Goal: Task Accomplishment & Management: Complete application form

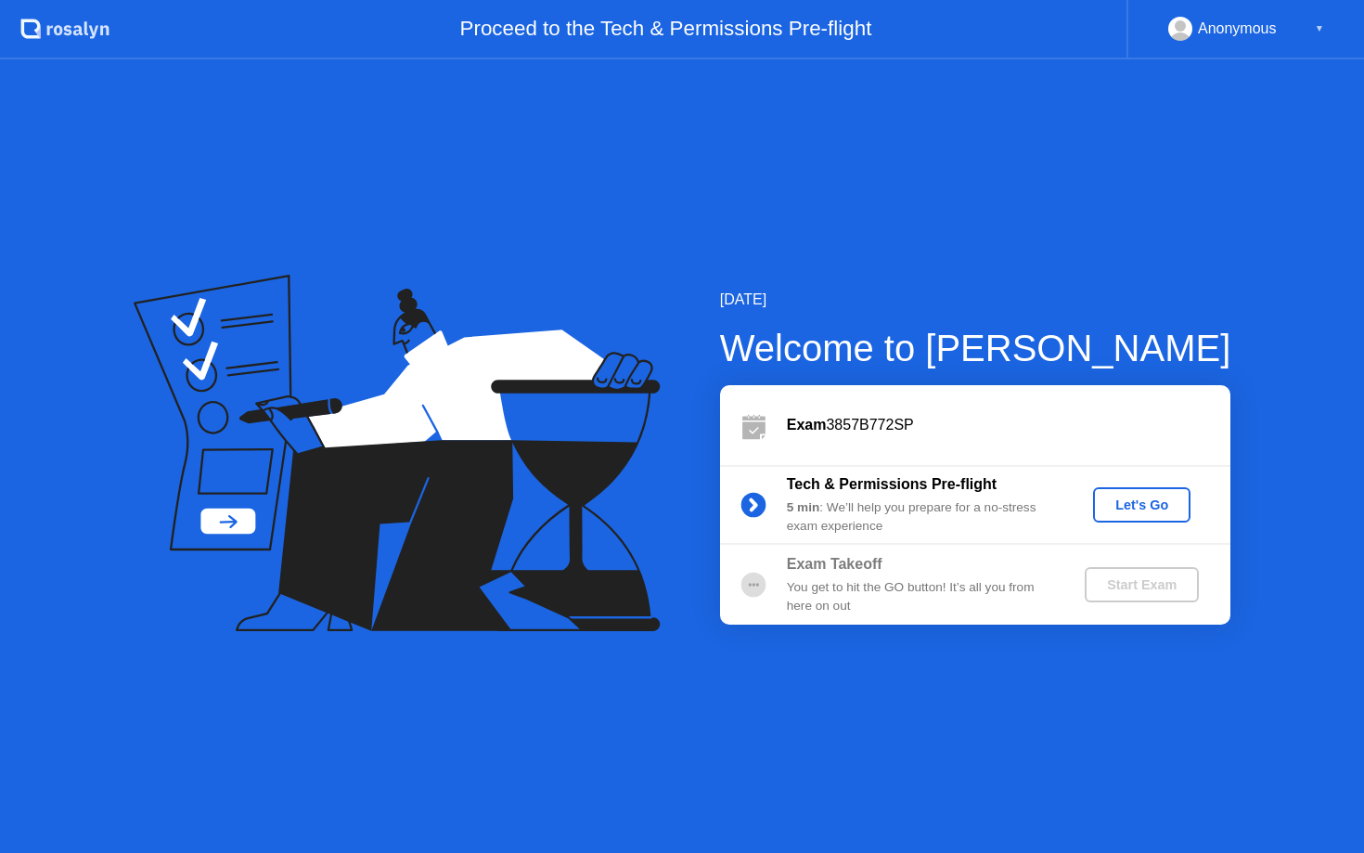
click at [1153, 508] on div "Let's Go" at bounding box center [1142, 504] width 83 height 15
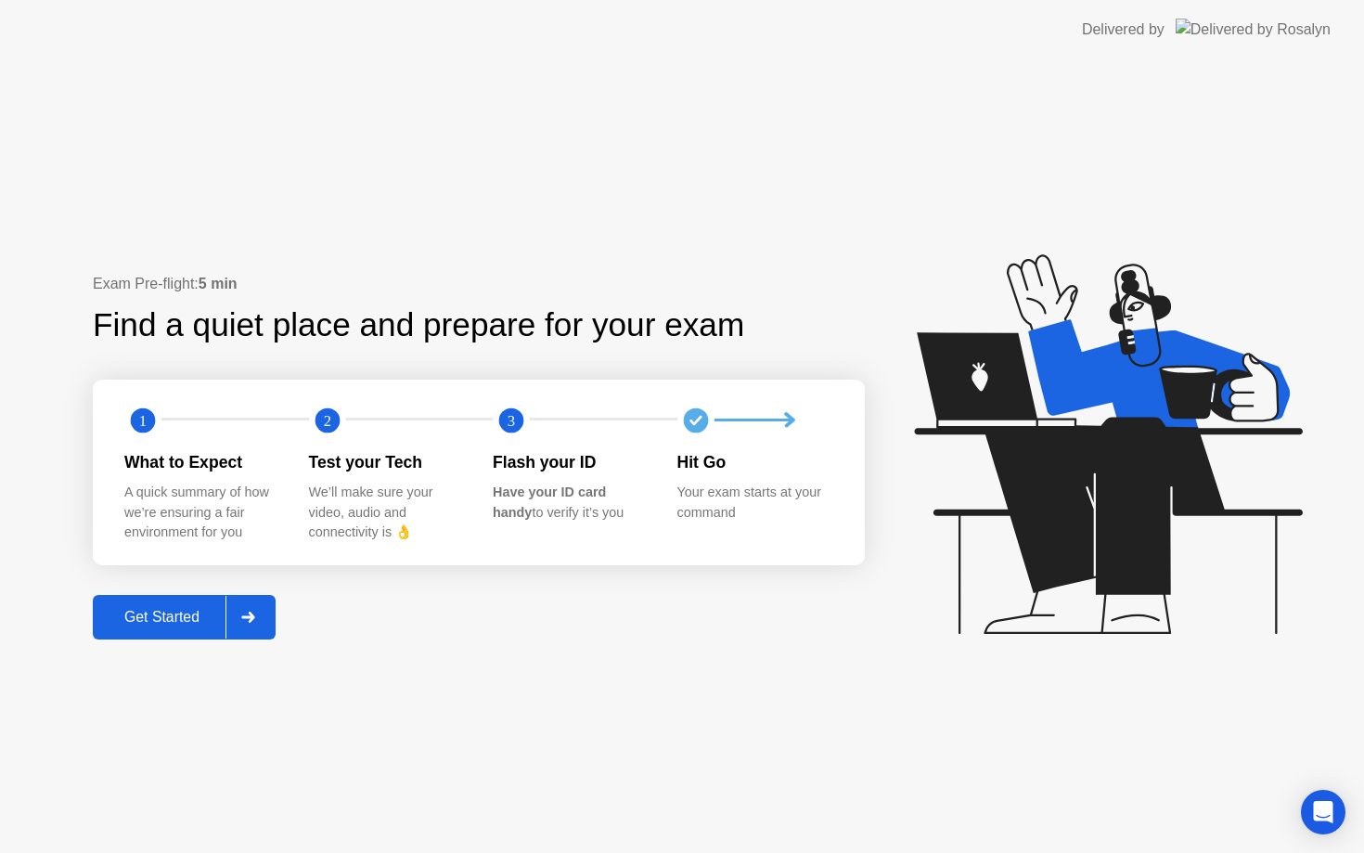
click at [157, 632] on button "Get Started" at bounding box center [184, 617] width 183 height 45
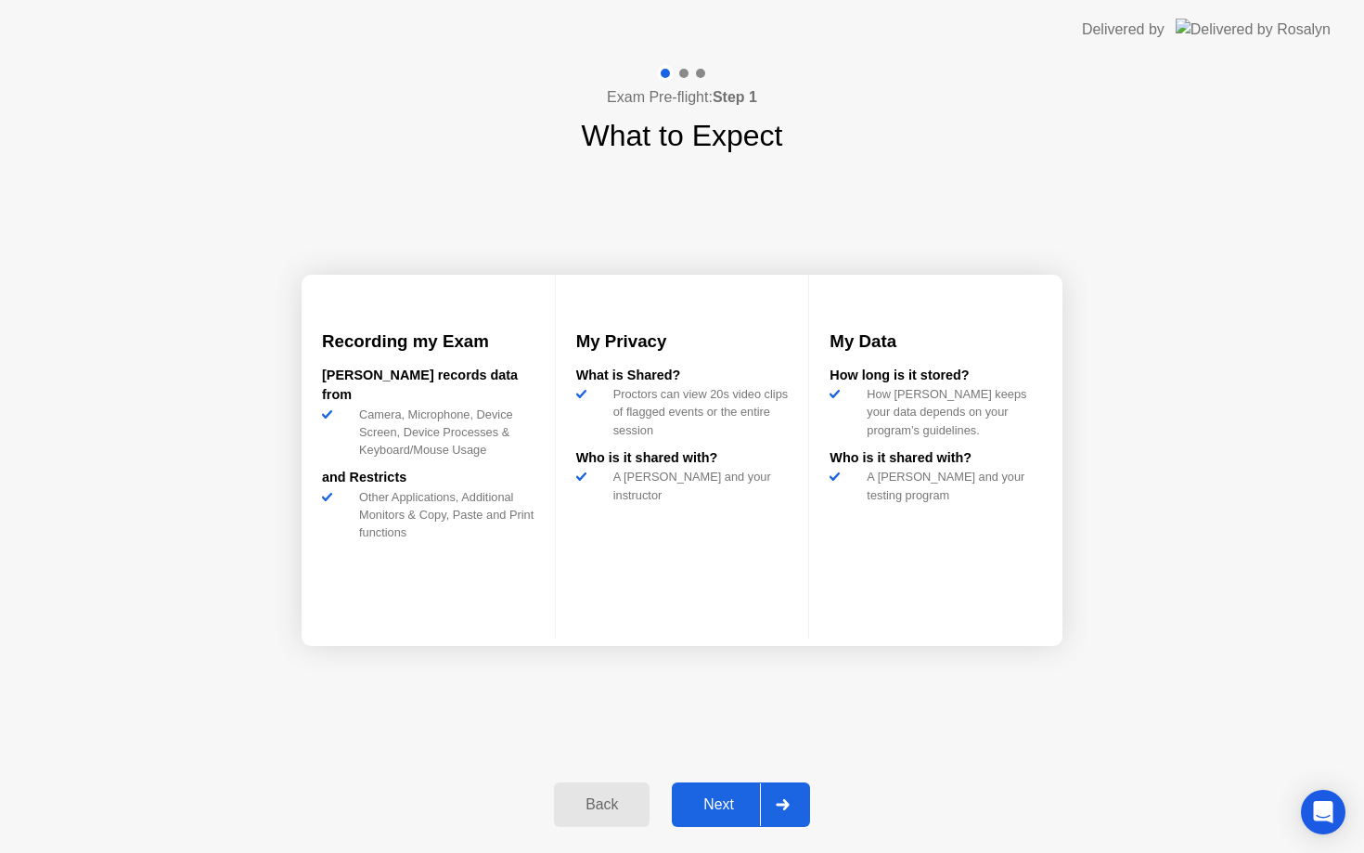
click at [450, 695] on div "Recording my Exam [PERSON_NAME] records data from Camera, Microphone, Device Sc…" at bounding box center [682, 460] width 761 height 604
click at [688, 813] on div "Next" at bounding box center [719, 804] width 83 height 17
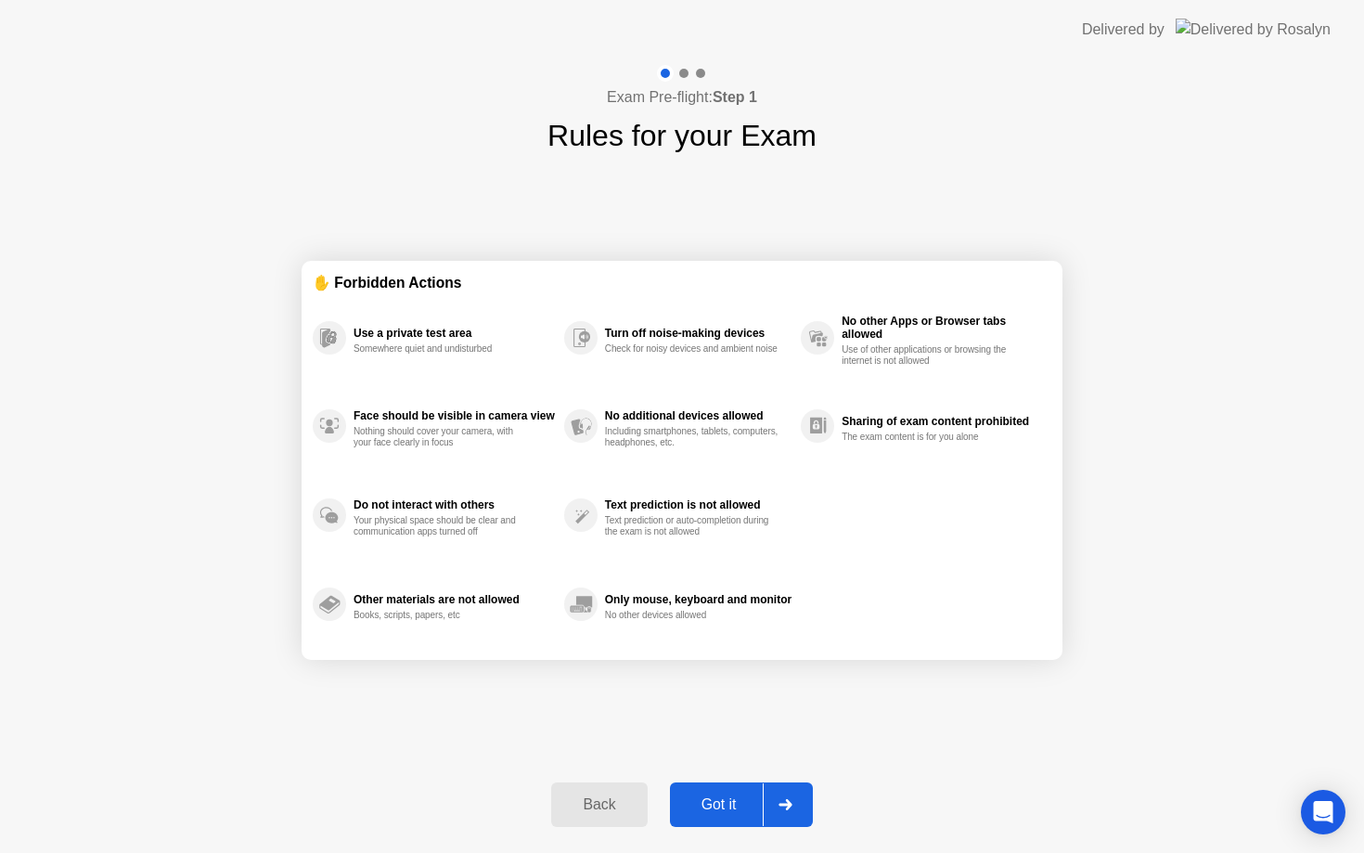
click at [720, 790] on button "Got it" at bounding box center [741, 804] width 143 height 45
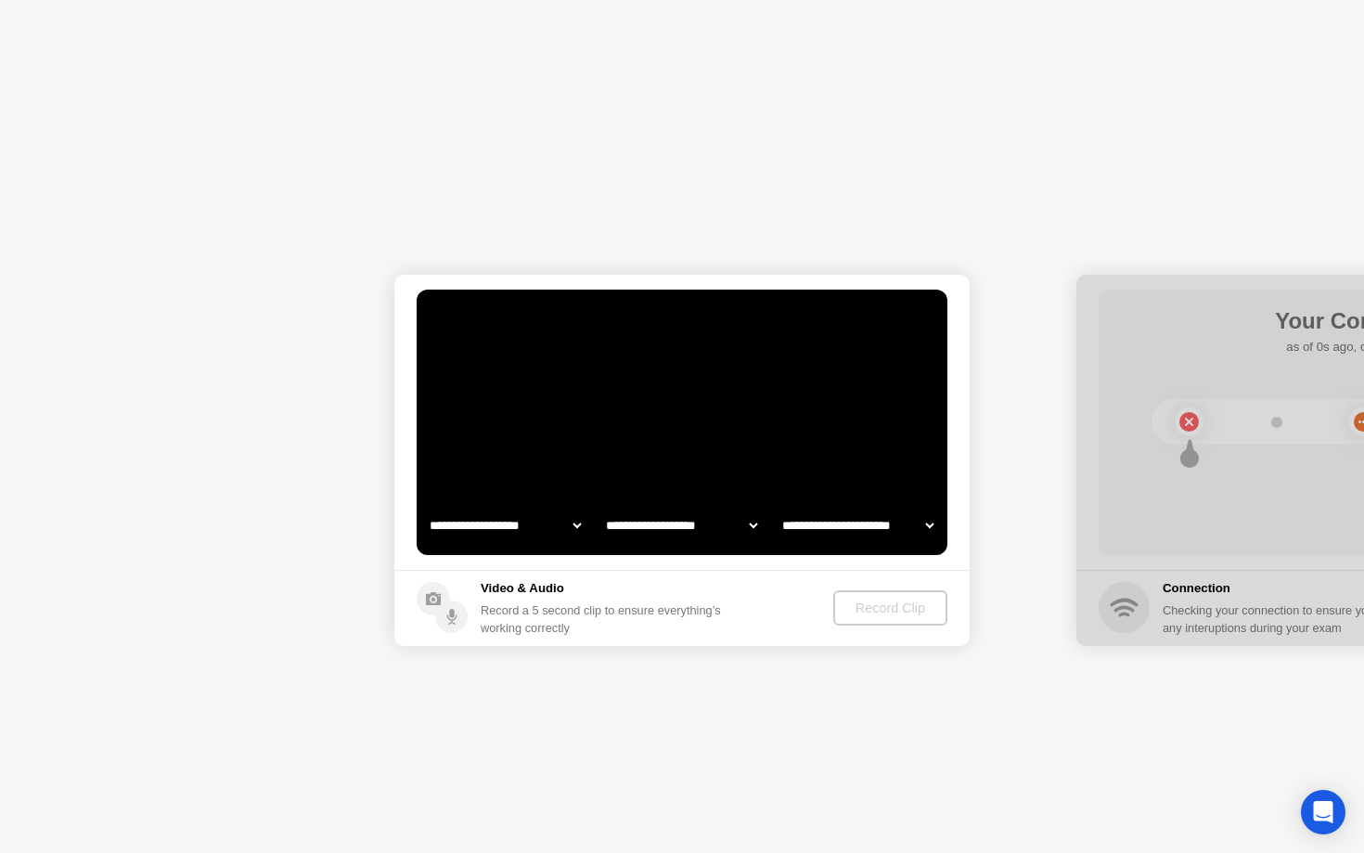
select select "**********"
select select "*******"
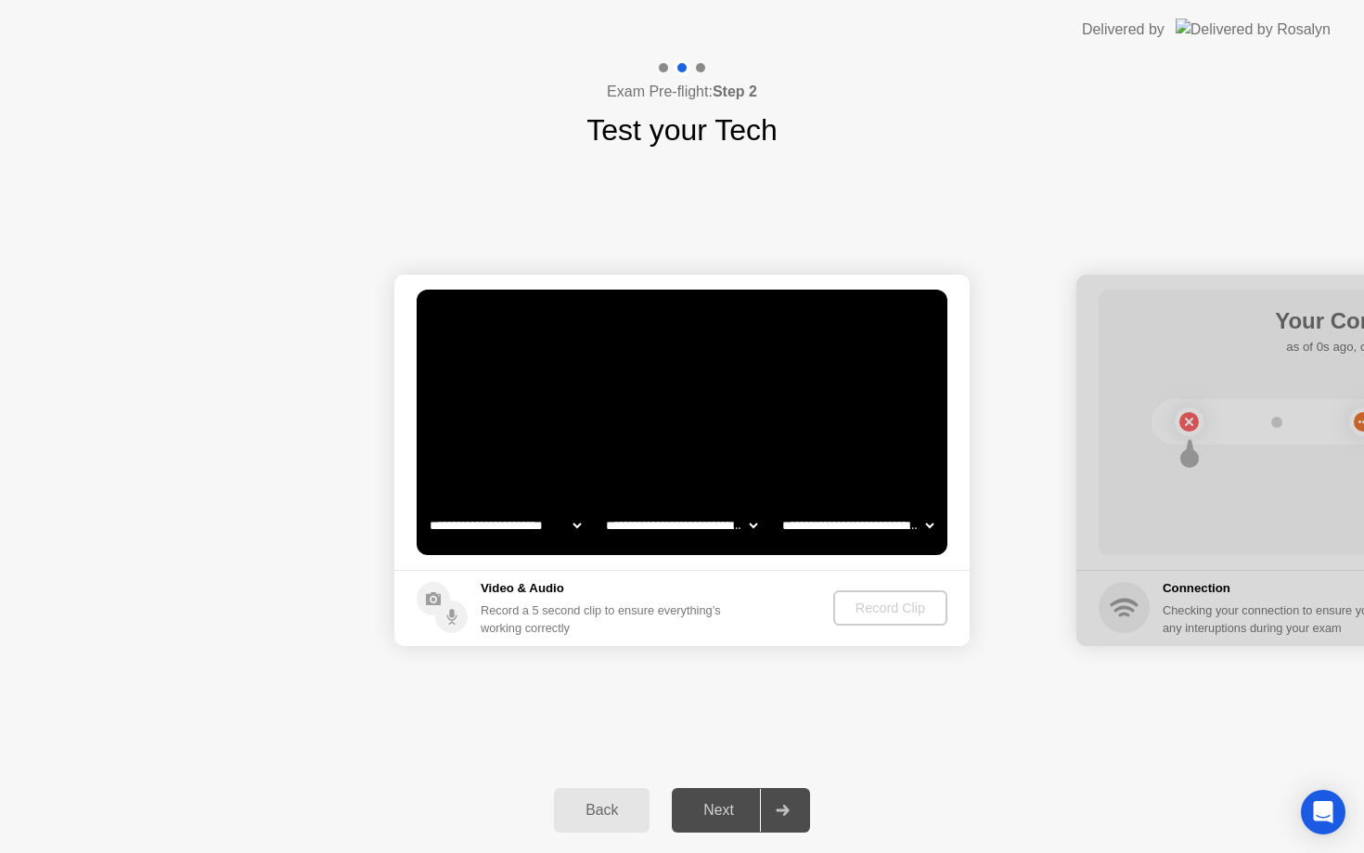
click at [733, 804] on div "Next" at bounding box center [719, 810] width 83 height 17
click at [898, 607] on div "Record Clip" at bounding box center [890, 608] width 99 height 15
click at [717, 807] on div "Next" at bounding box center [719, 810] width 83 height 17
click at [351, 852] on div "Back Next" at bounding box center [682, 810] width 1364 height 85
click at [698, 802] on div "Next" at bounding box center [719, 810] width 83 height 17
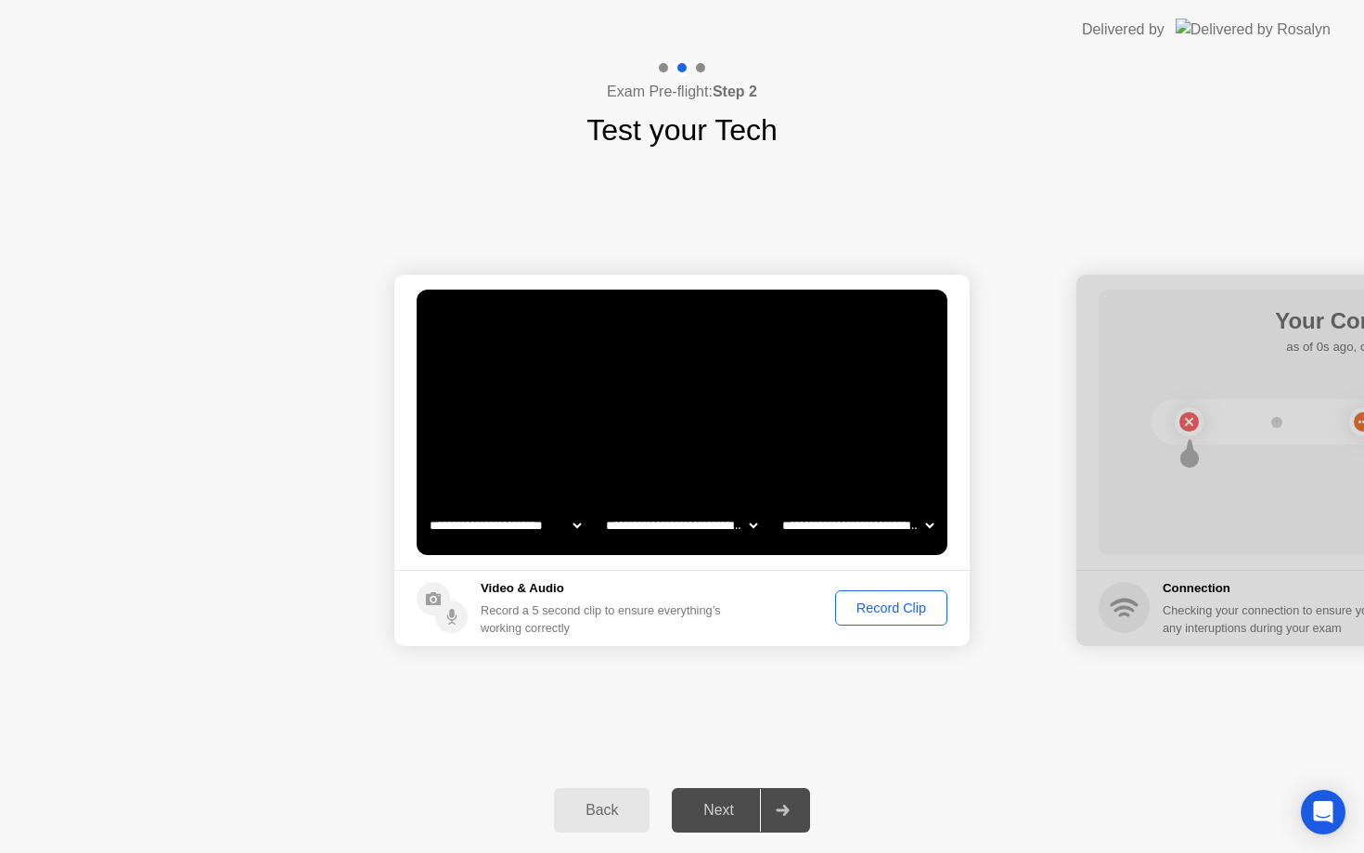
click at [859, 618] on button "Record Clip" at bounding box center [891, 607] width 112 height 35
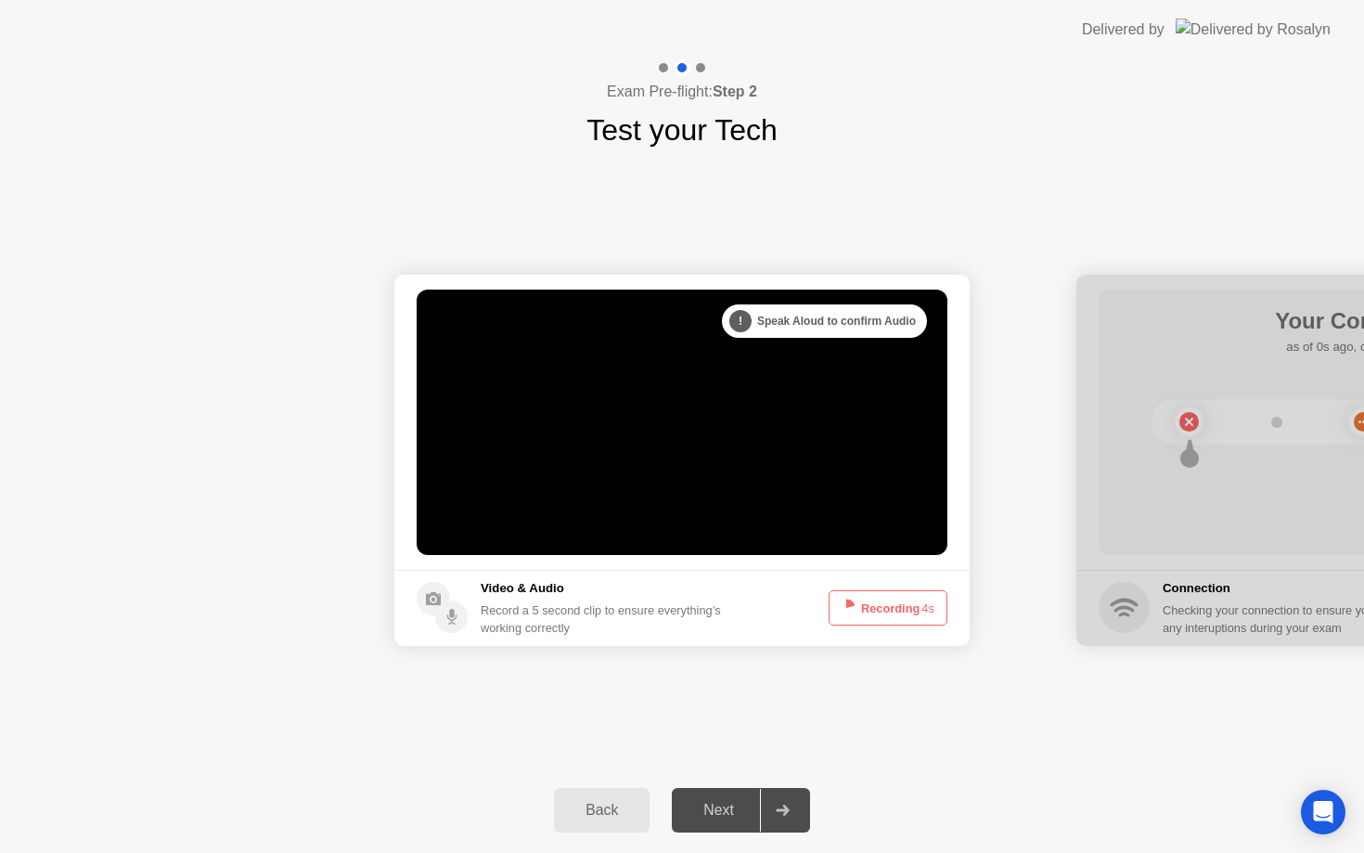
click at [719, 807] on div "Next" at bounding box center [719, 810] width 83 height 17
click at [882, 621] on button "Recording 2s" at bounding box center [888, 607] width 119 height 35
click at [878, 601] on button "Recording 2s" at bounding box center [888, 607] width 119 height 35
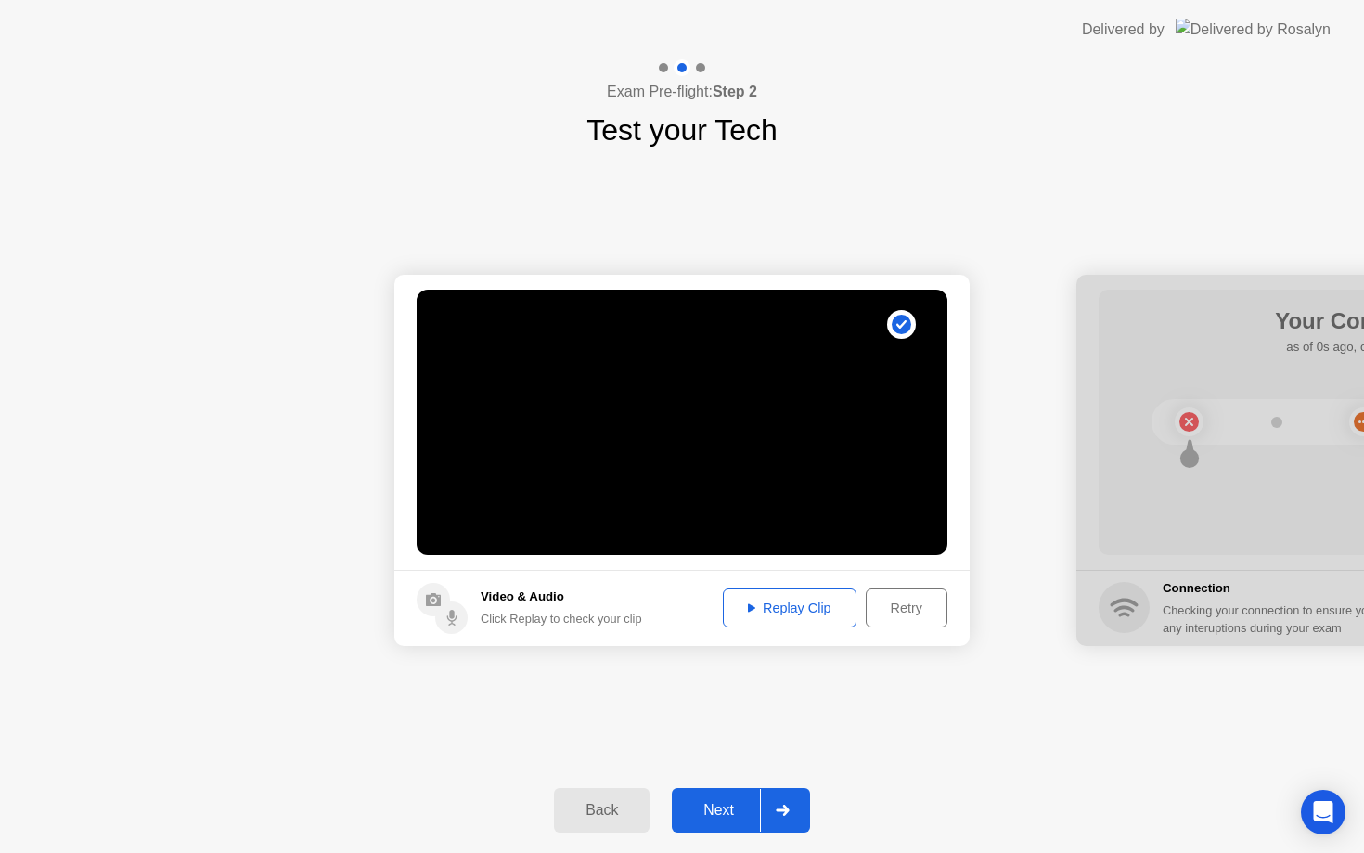
click at [753, 608] on div "Replay Clip" at bounding box center [790, 608] width 121 height 15
click at [749, 614] on div "Replay Clip" at bounding box center [790, 608] width 121 height 15
click at [711, 817] on div "Next" at bounding box center [719, 810] width 83 height 17
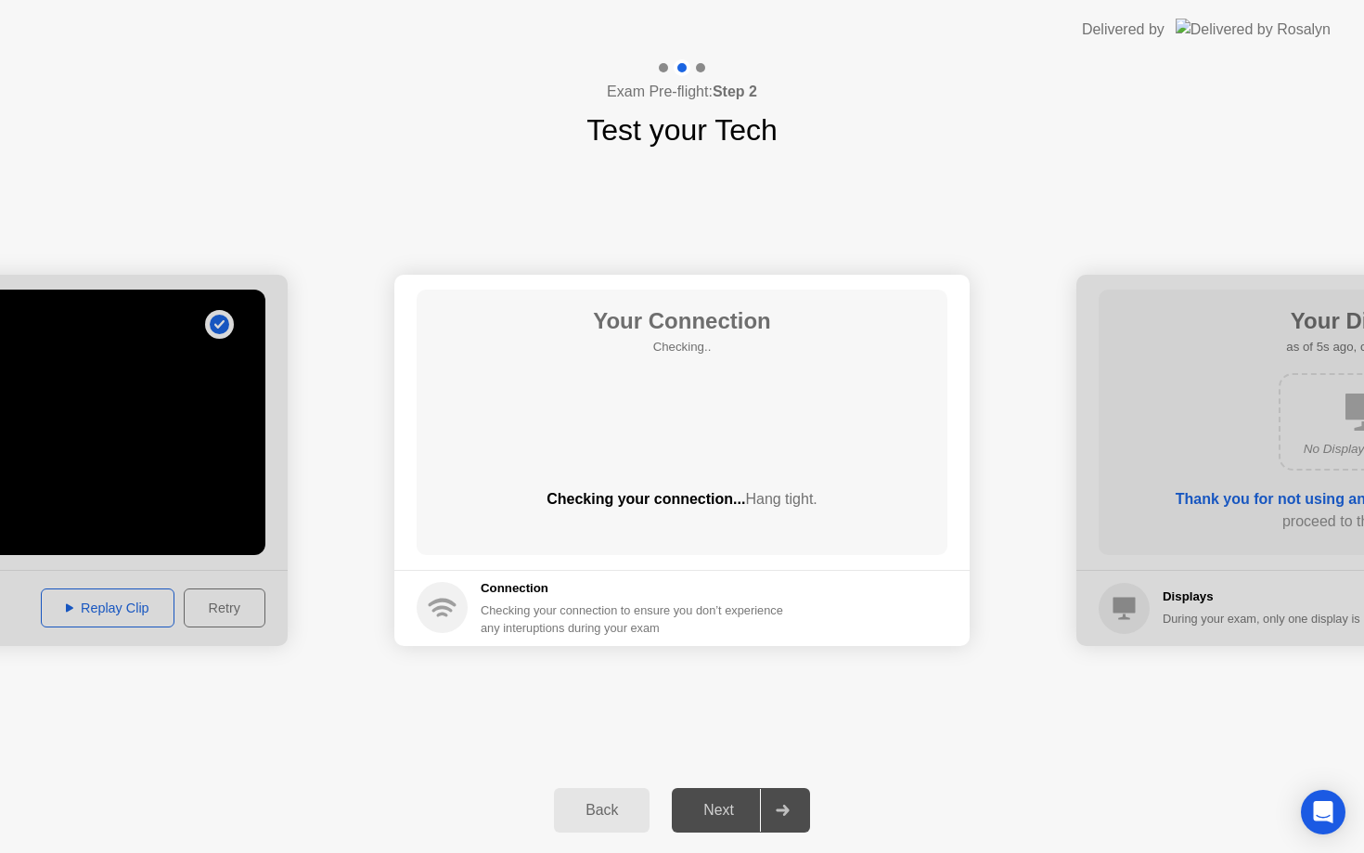
click at [1245, 444] on div at bounding box center [1364, 460] width 575 height 371
click at [727, 816] on div "Next" at bounding box center [719, 810] width 83 height 17
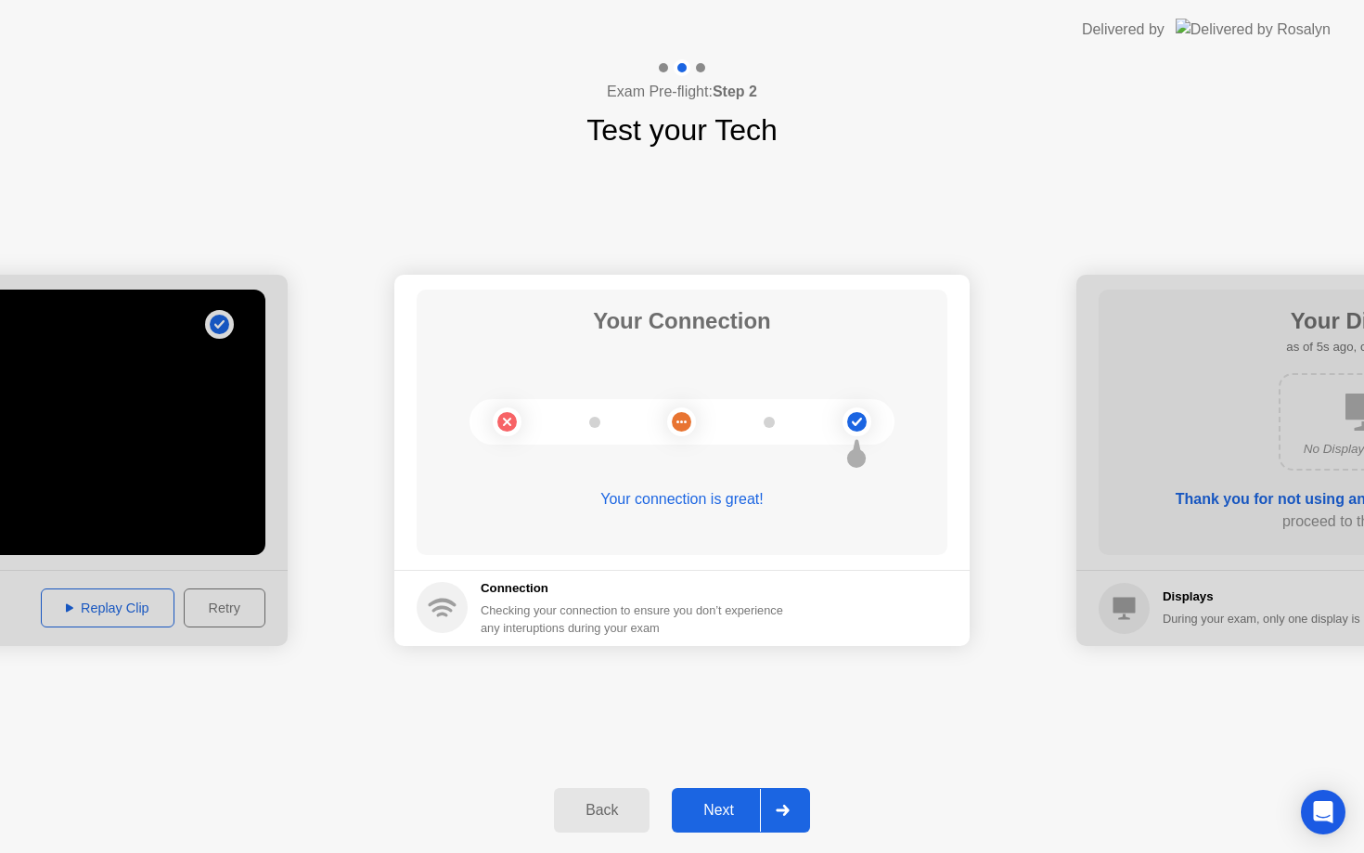
click at [727, 816] on div "Next" at bounding box center [719, 810] width 83 height 17
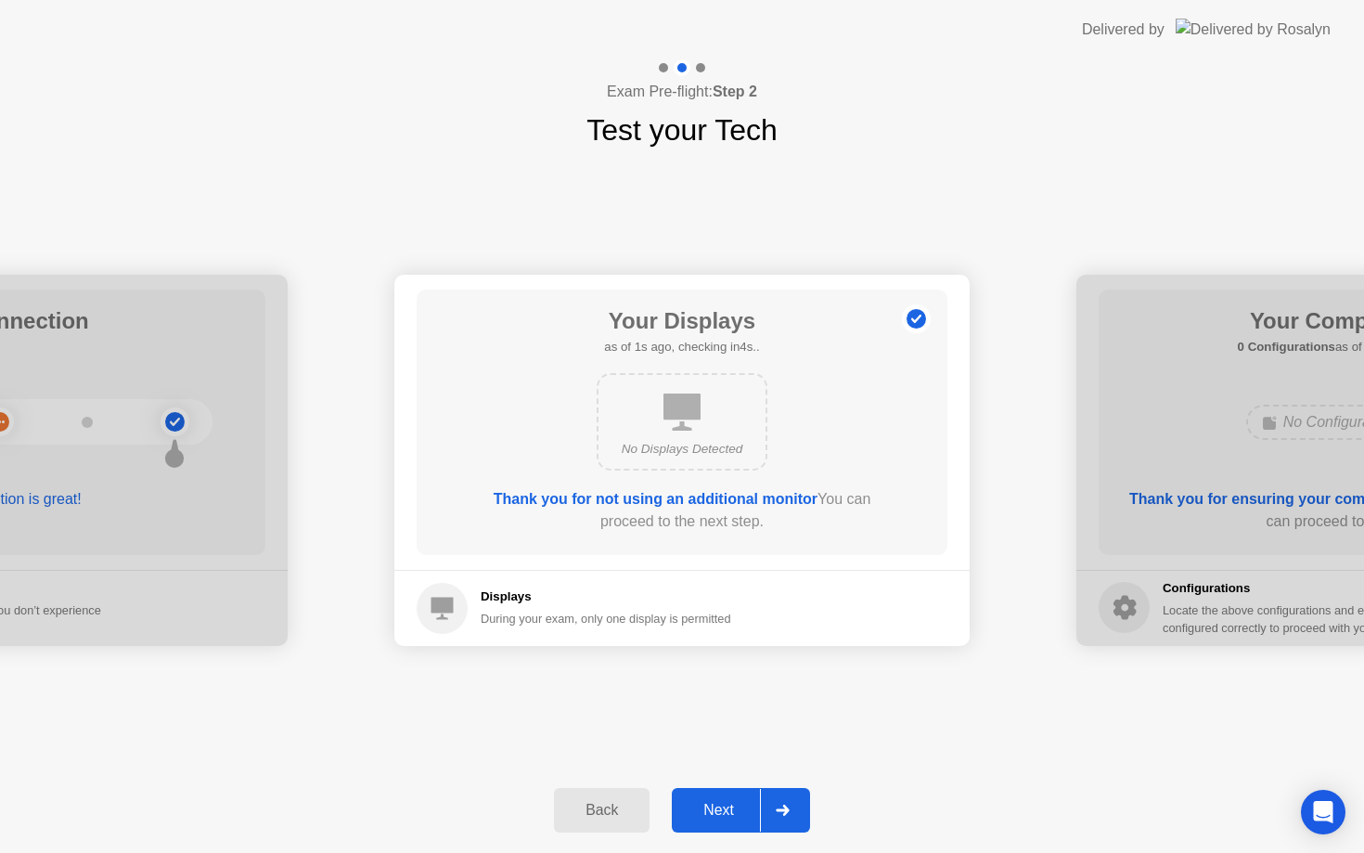
click at [718, 399] on div "No Displays Detected" at bounding box center [682, 421] width 171 height 97
click at [704, 804] on div "Next" at bounding box center [719, 810] width 83 height 17
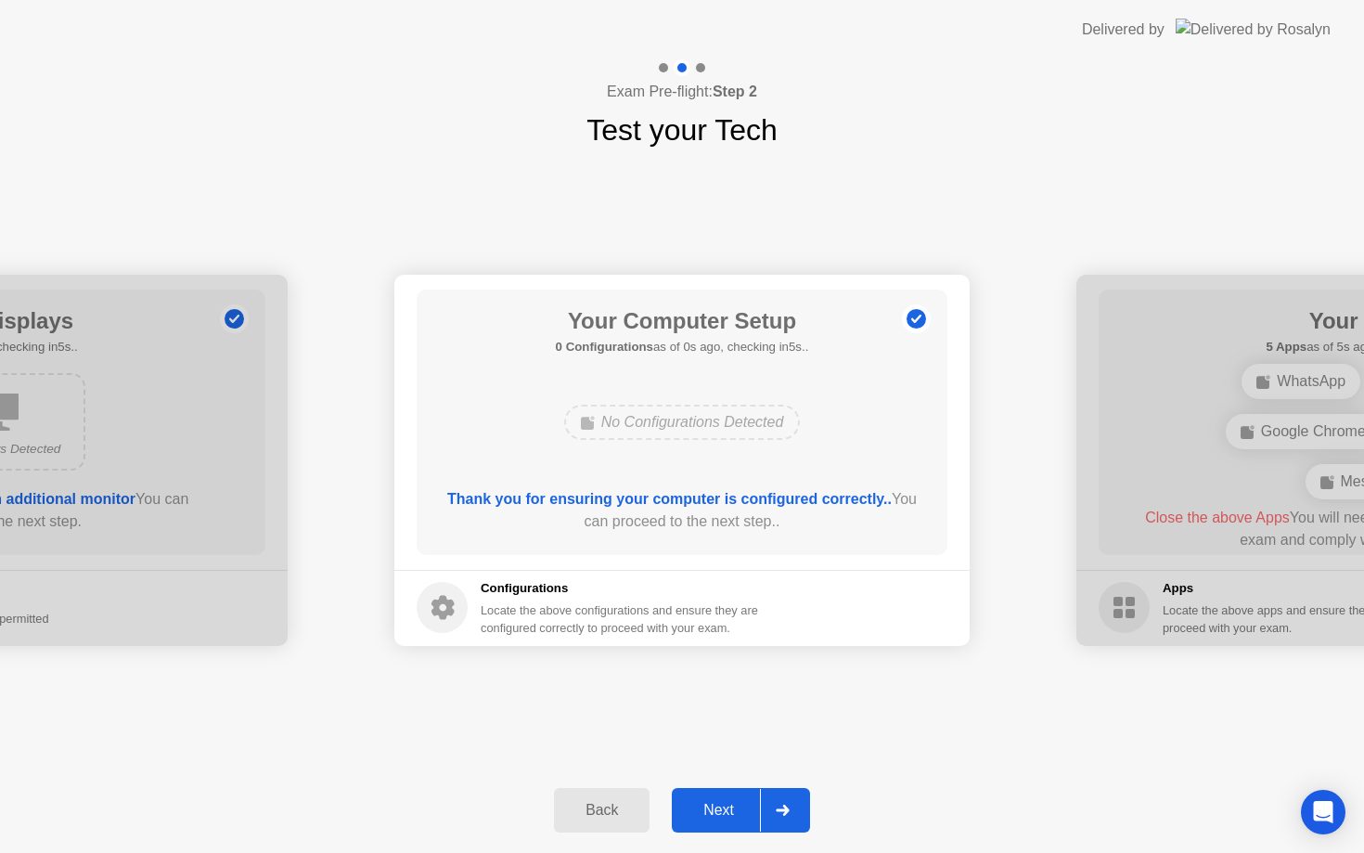
click at [704, 804] on div "Next" at bounding box center [719, 810] width 83 height 17
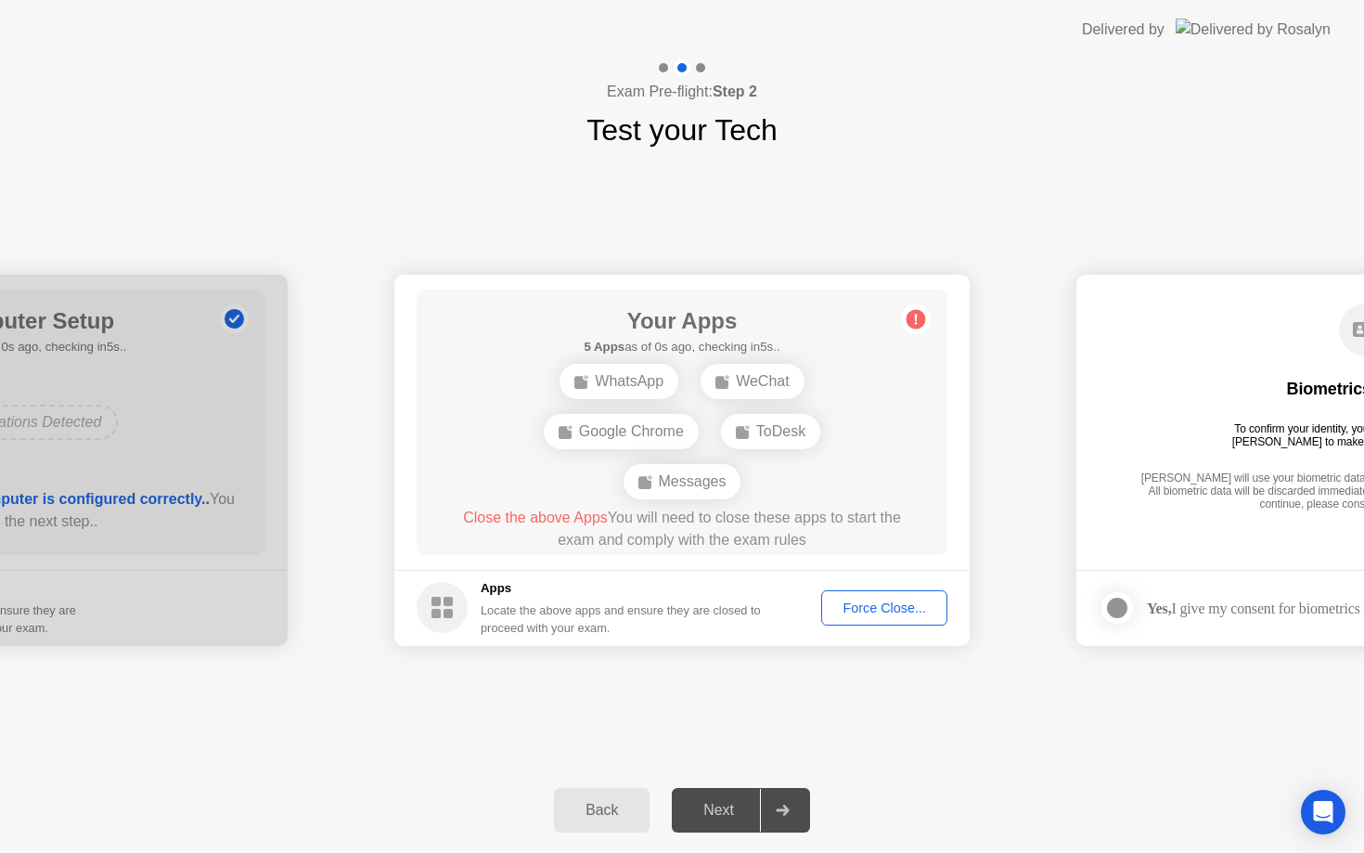
click at [704, 804] on div "Next" at bounding box center [719, 810] width 83 height 17
click at [719, 457] on div "WhatsApp WeChat Google Chrome ToDesk Messages" at bounding box center [682, 431] width 425 height 150
click at [762, 442] on div "ToDesk" at bounding box center [770, 431] width 99 height 35
click at [741, 374] on div "WeChat" at bounding box center [753, 381] width 104 height 35
click at [878, 596] on button "Force Close..." at bounding box center [884, 607] width 126 height 35
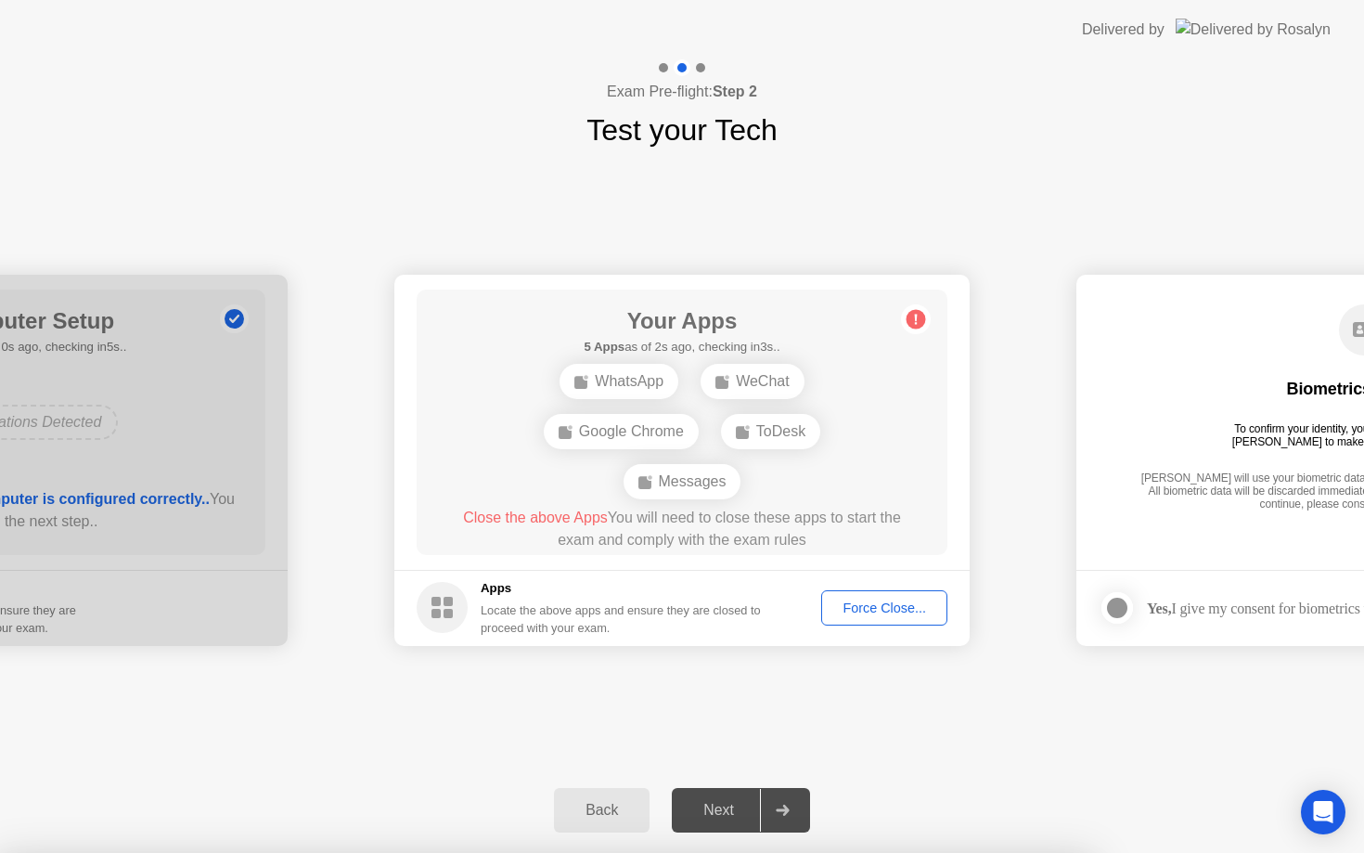
click at [734, 811] on div "Next" at bounding box center [719, 810] width 83 height 17
click at [861, 610] on div "Force Close..." at bounding box center [884, 608] width 113 height 15
click at [846, 601] on div "Force Close..." at bounding box center [884, 608] width 113 height 15
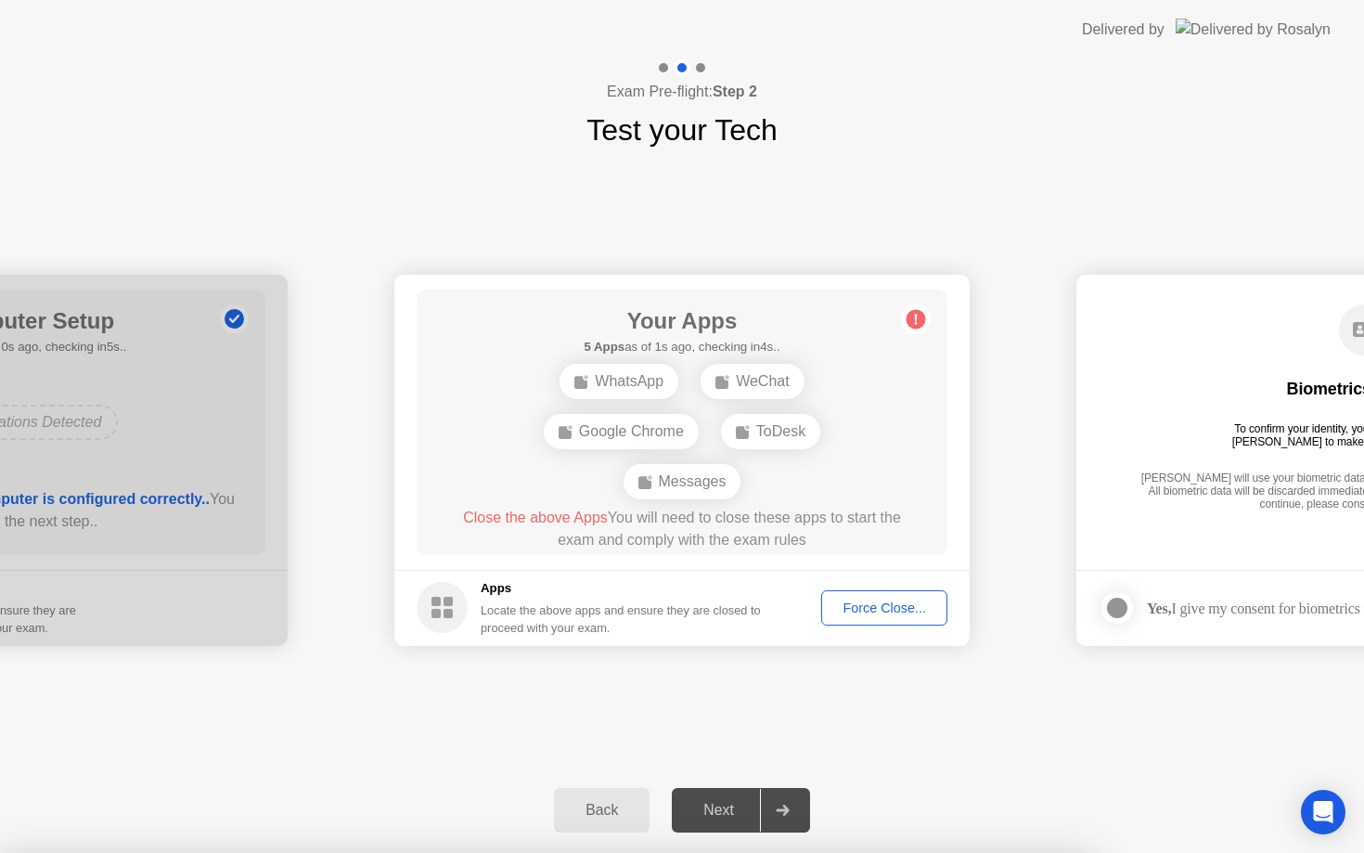
click at [694, 802] on div "Next" at bounding box center [719, 810] width 83 height 17
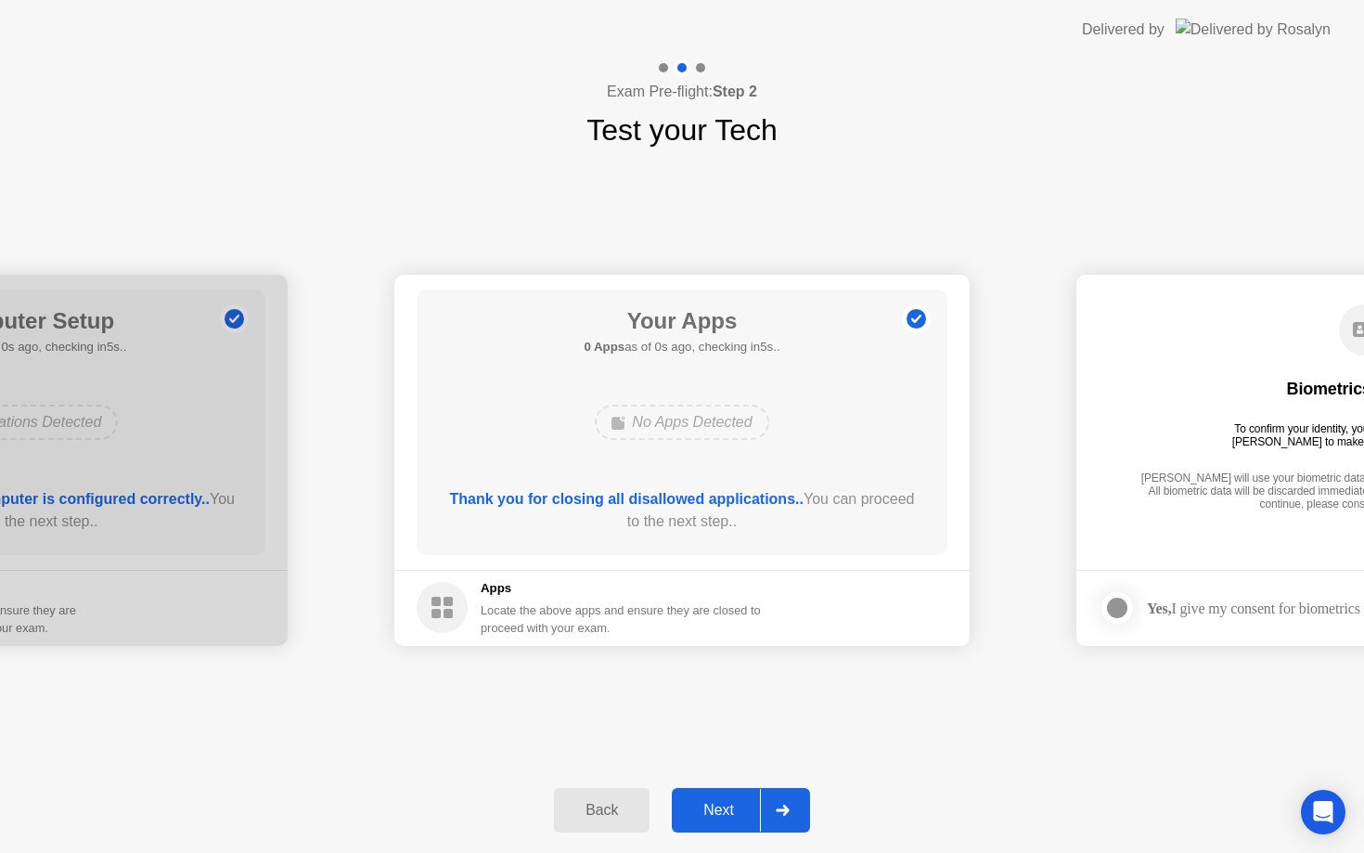
click at [935, 309] on div "Your Apps 0 Apps as of 0s ago, checking in5s.. No Apps Detected Thank you for c…" at bounding box center [682, 422] width 531 height 265
click at [695, 805] on div "Next" at bounding box center [719, 810] width 83 height 17
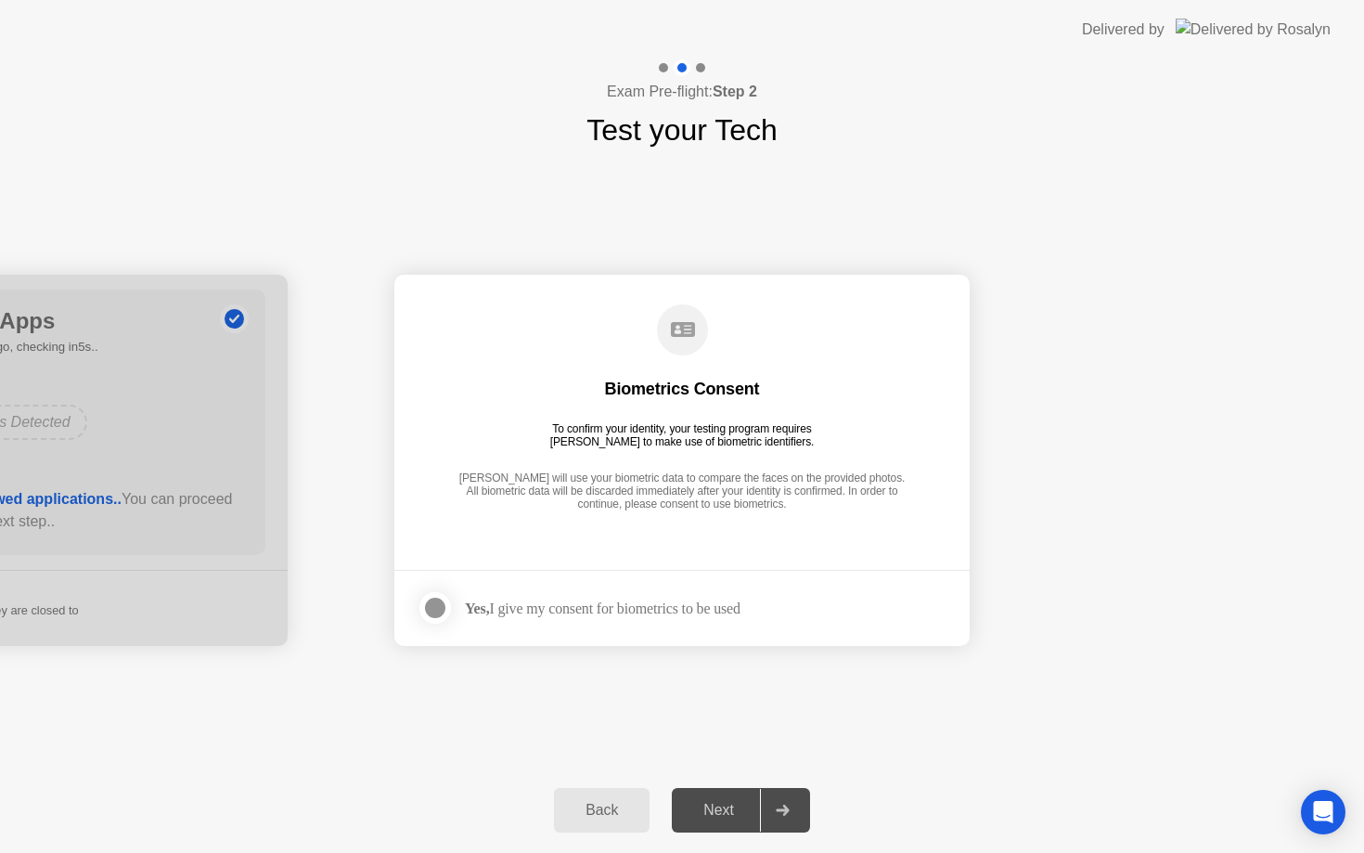
click at [677, 591] on div "Yes, I give my consent for biometrics to be used" at bounding box center [579, 607] width 324 height 37
click at [433, 610] on div at bounding box center [435, 608] width 22 height 22
click at [724, 789] on button "Next" at bounding box center [741, 810] width 138 height 45
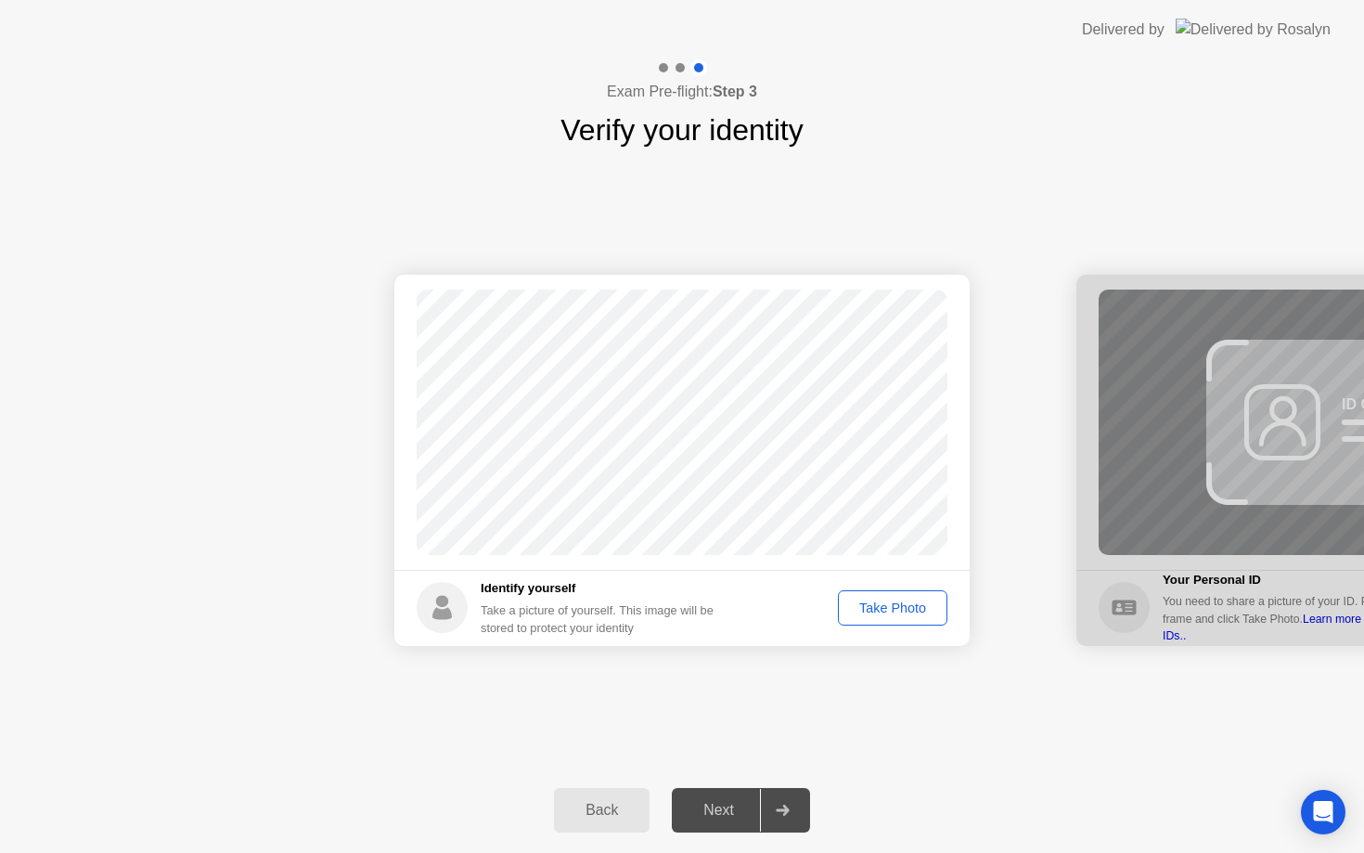
click at [886, 608] on div "Take Photo" at bounding box center [893, 608] width 97 height 15
click at [735, 811] on div "Next" at bounding box center [719, 810] width 83 height 17
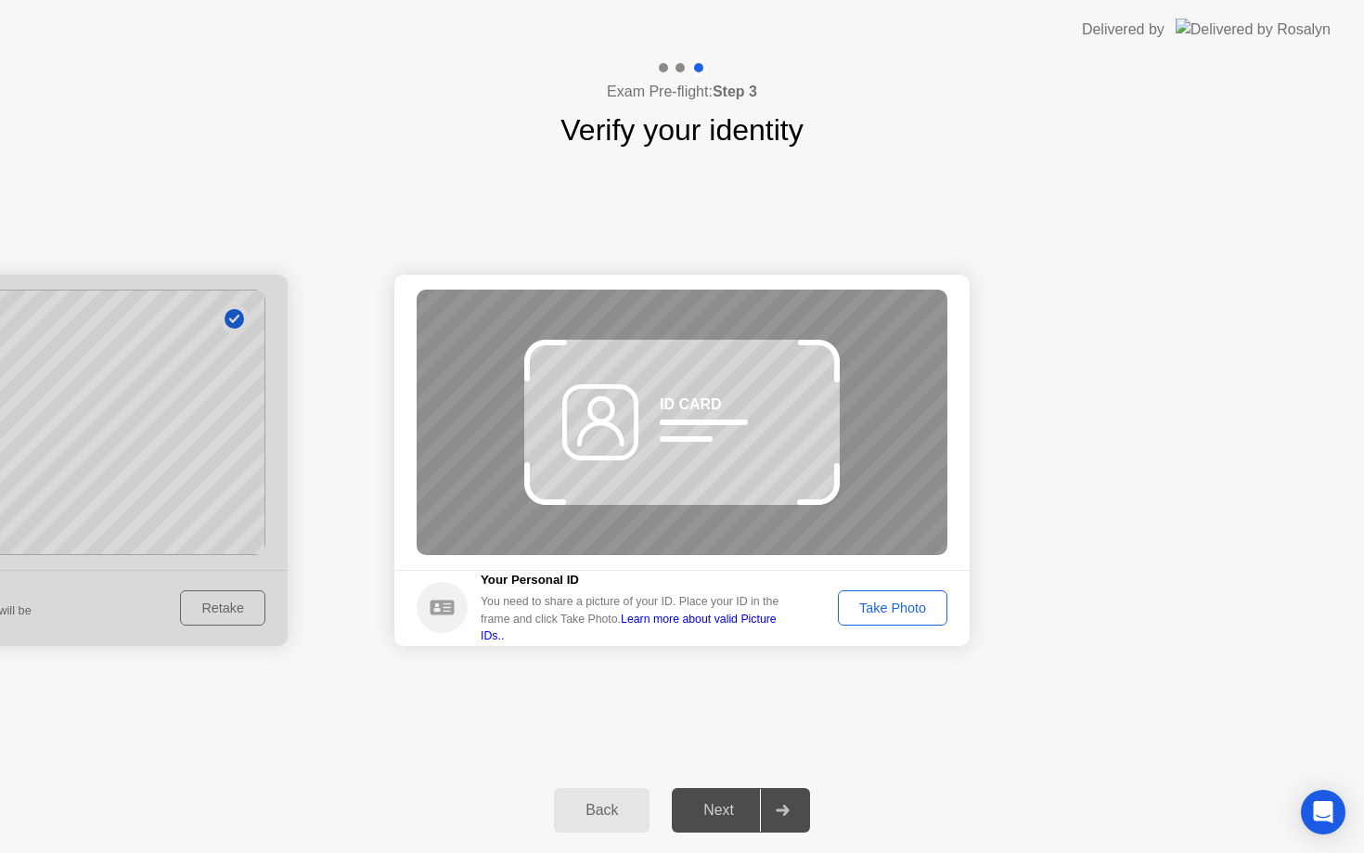
click at [895, 612] on div "Take Photo" at bounding box center [893, 608] width 97 height 15
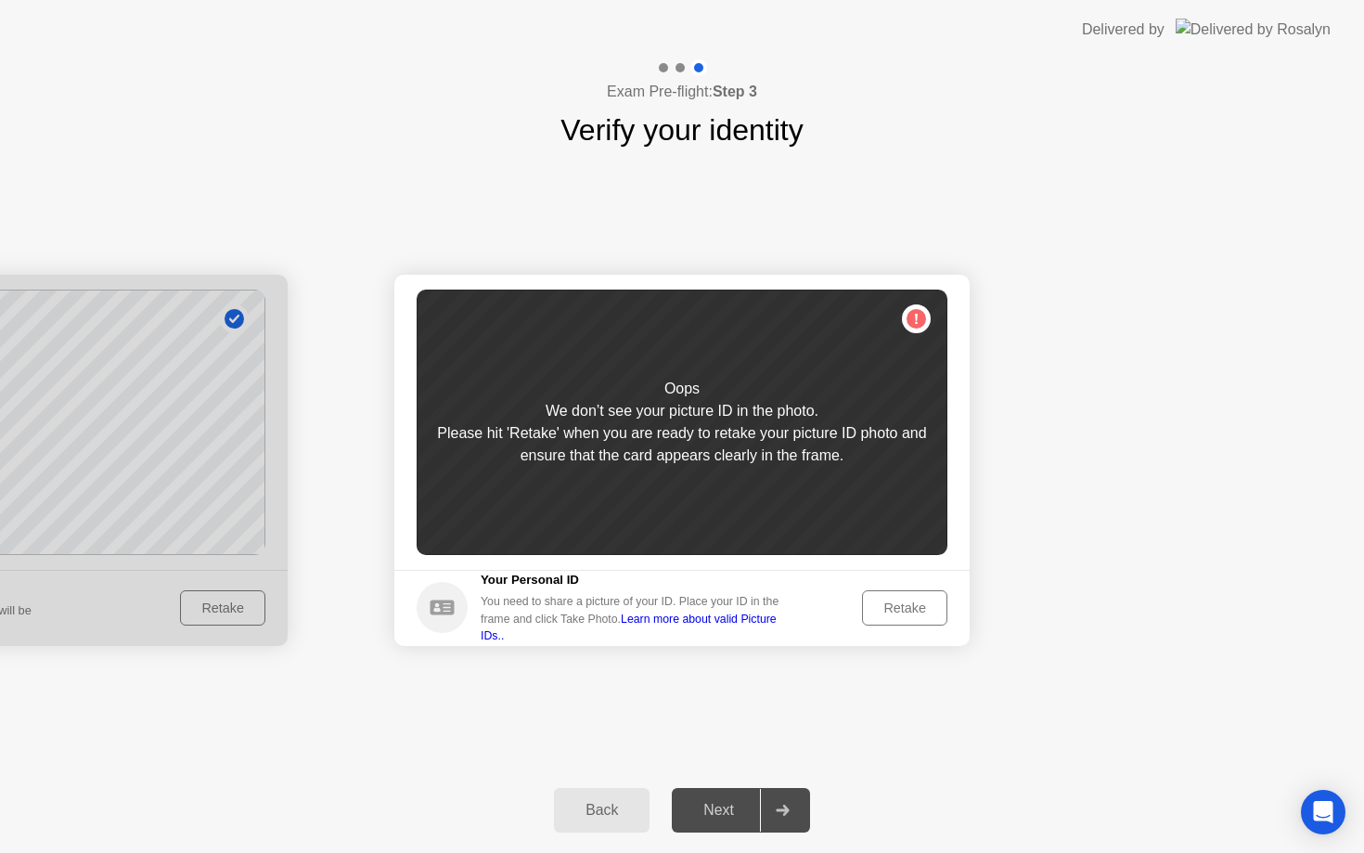
click at [910, 635] on footer "Your Personal ID You need to share a picture of your ID. Place your ID in the f…" at bounding box center [681, 608] width 575 height 76
click at [906, 628] on footer "Your Personal ID You need to share a picture of your ID. Place your ID in the f…" at bounding box center [681, 608] width 575 height 76
click at [903, 624] on button "Retake" at bounding box center [904, 607] width 85 height 35
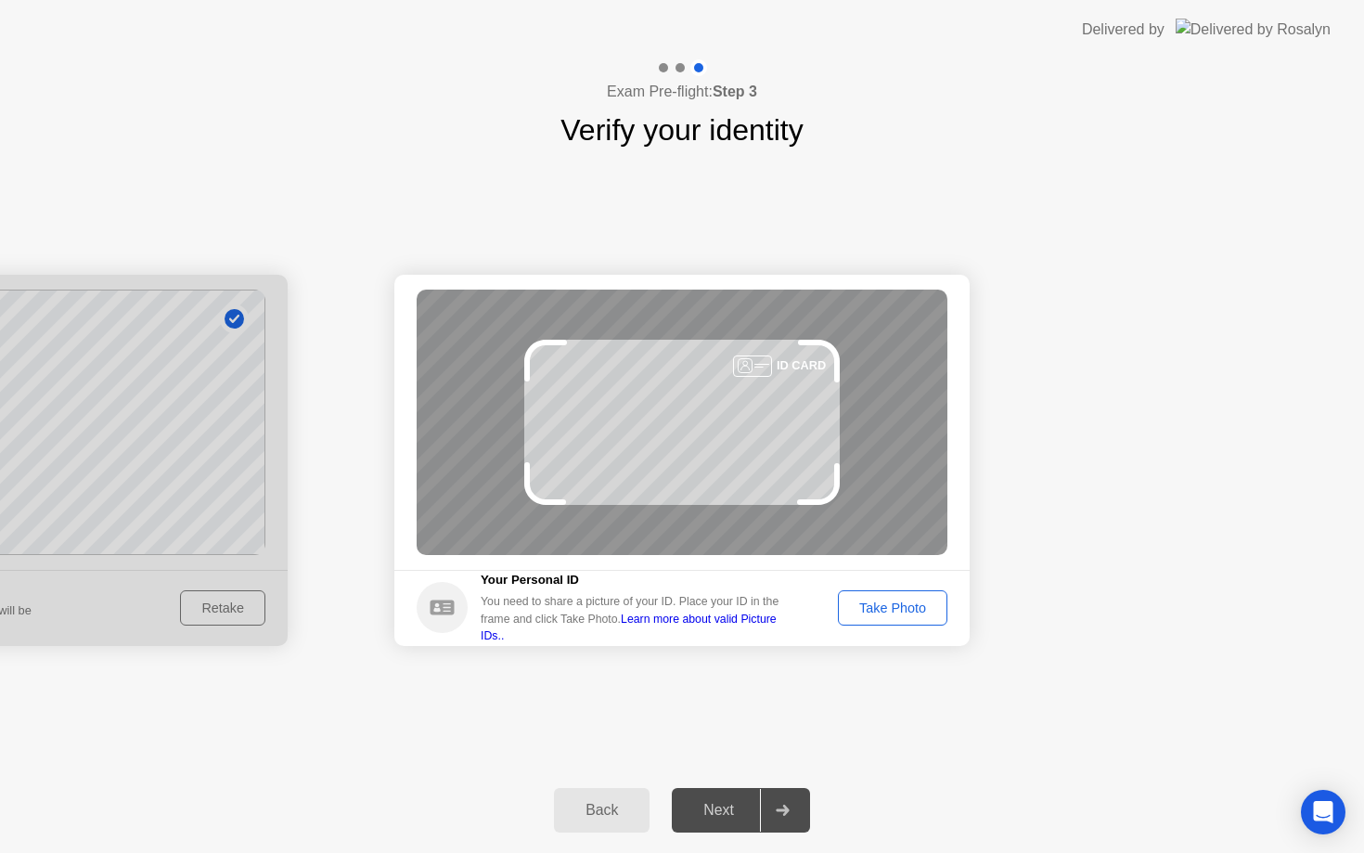
click at [898, 611] on div "Take Photo" at bounding box center [893, 608] width 97 height 15
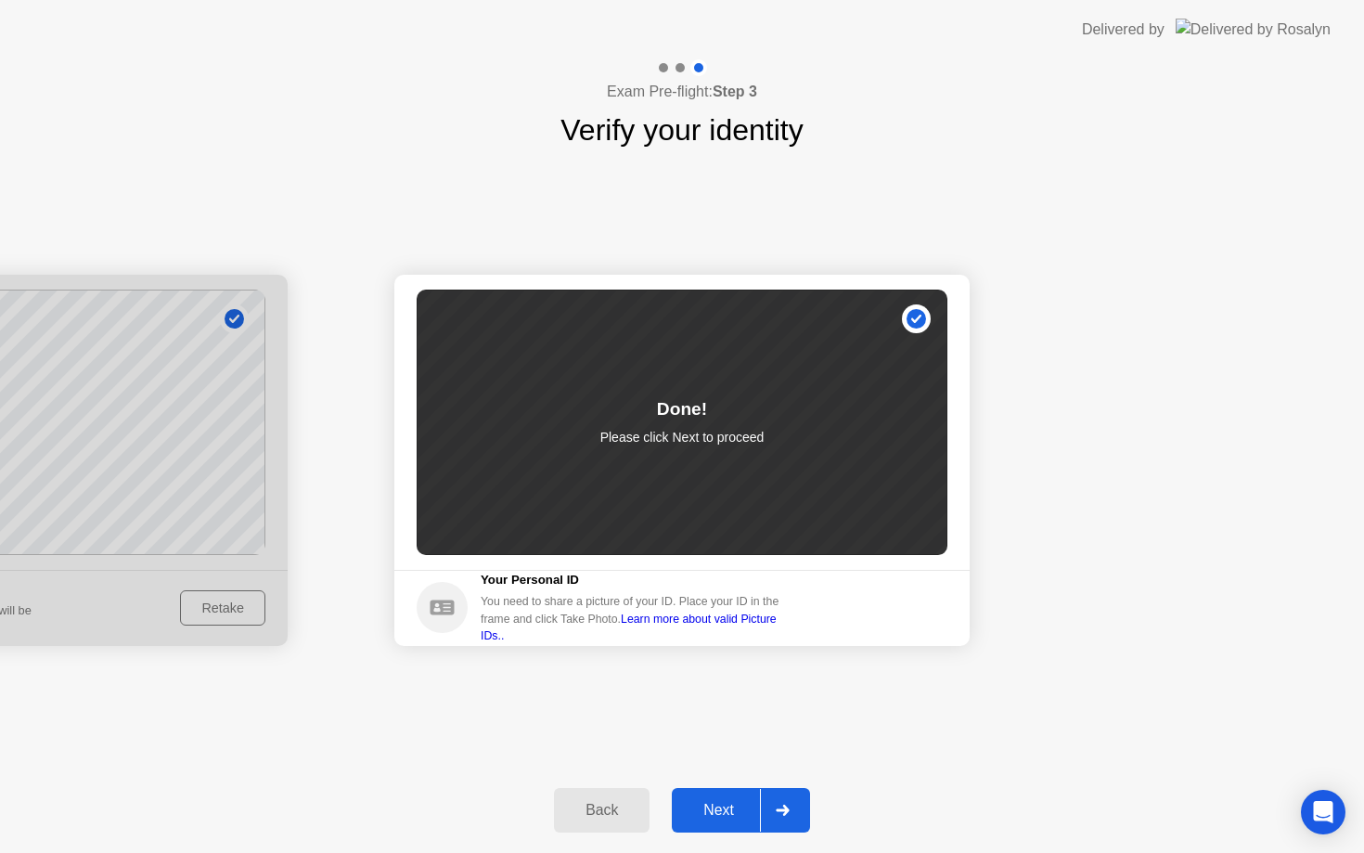
click at [739, 826] on button "Next" at bounding box center [741, 810] width 138 height 45
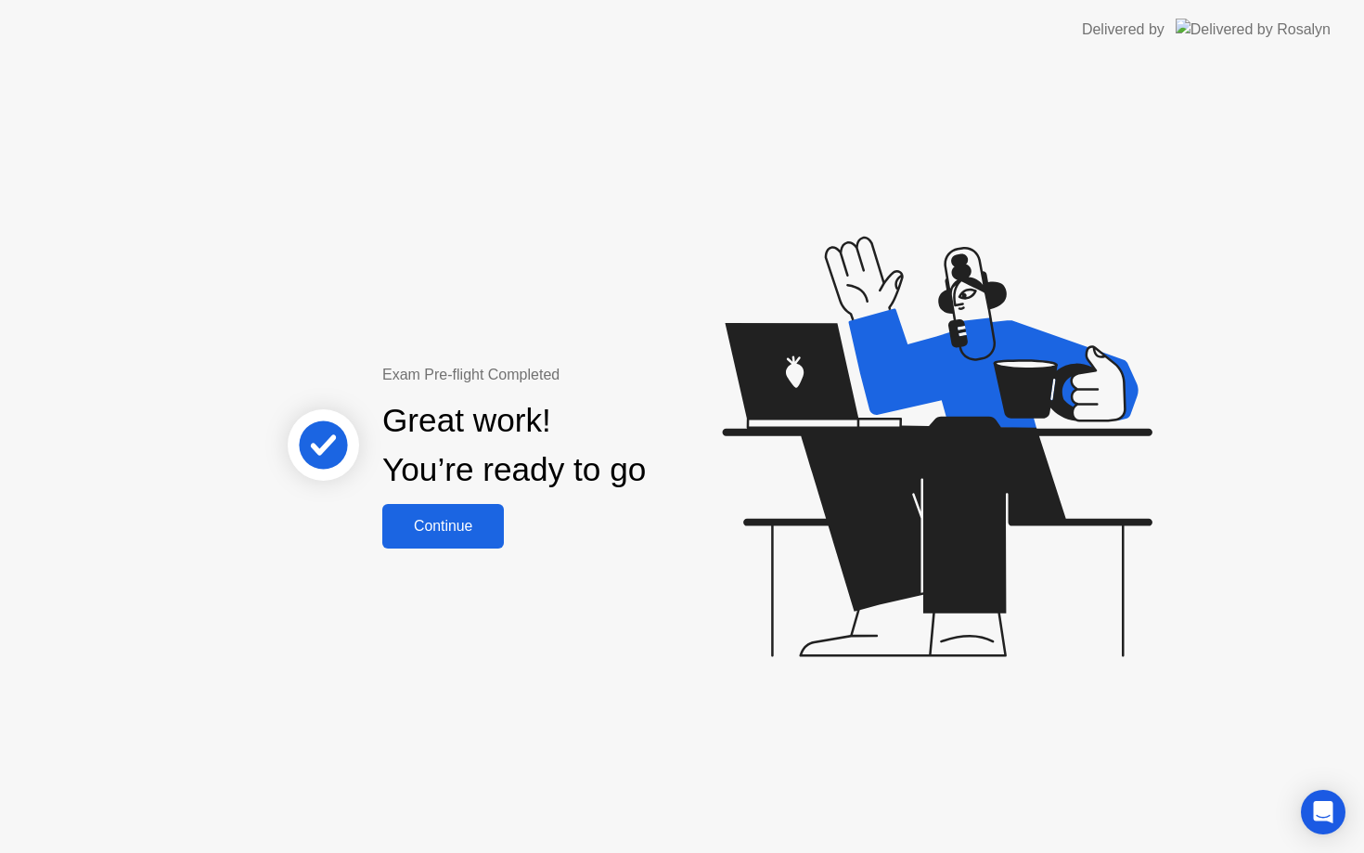
click at [407, 538] on button "Continue" at bounding box center [443, 526] width 122 height 45
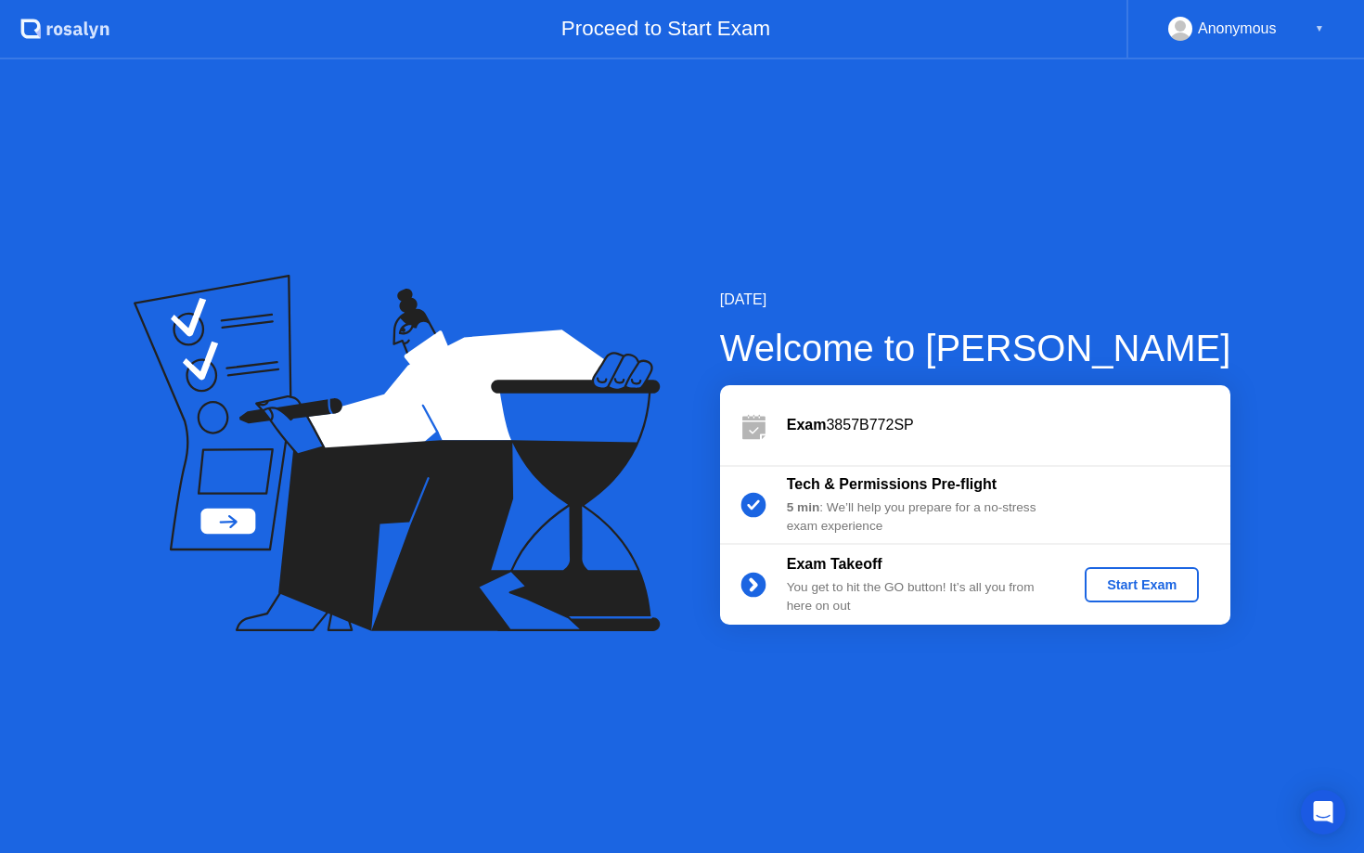
click at [1162, 592] on div "Start Exam" at bounding box center [1141, 584] width 99 height 15
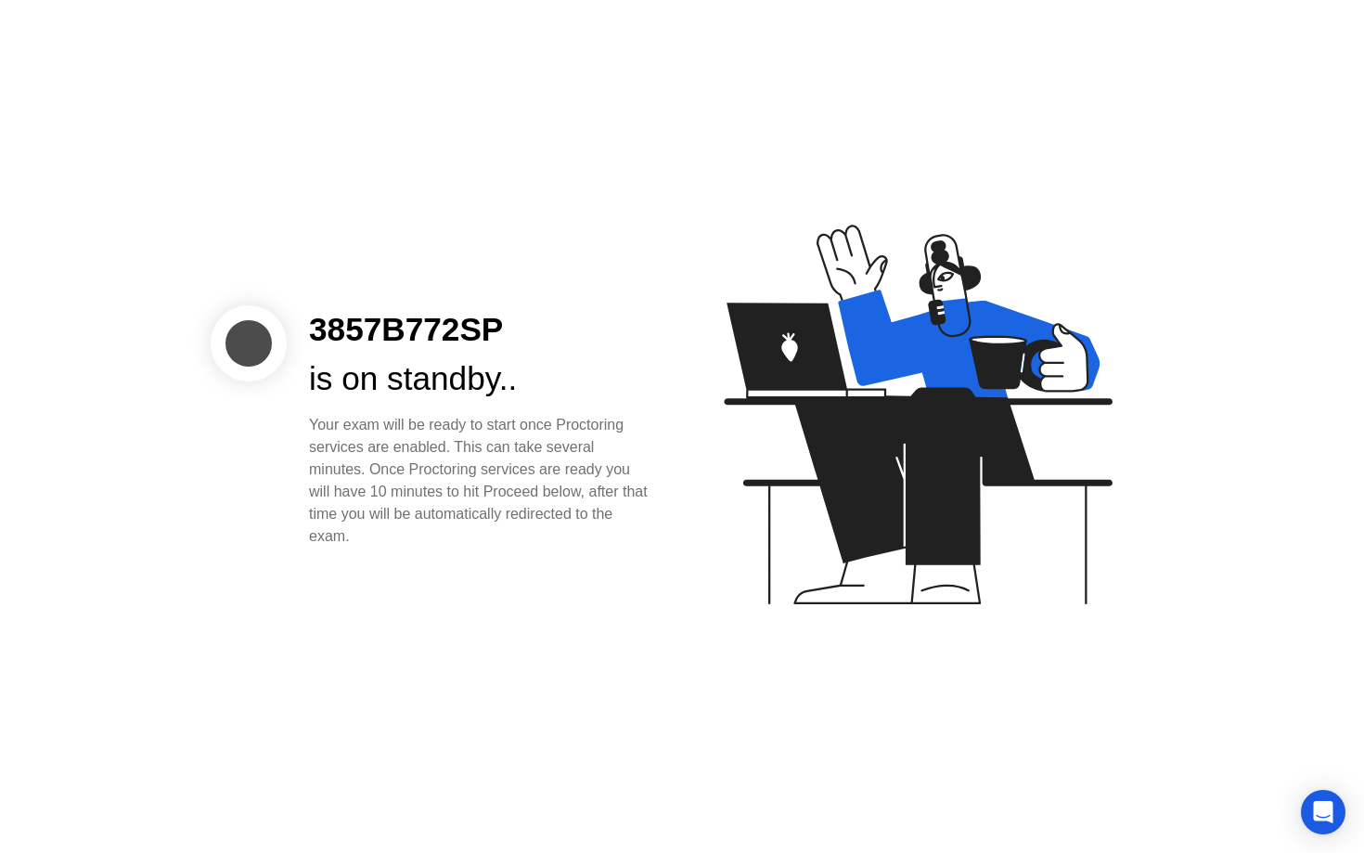
click at [730, 661] on icon at bounding box center [914, 423] width 479 height 475
click at [249, 339] on div at bounding box center [249, 343] width 76 height 76
click at [1348, 826] on div "3857B772SP is on standby.. Your exam will be ready to start once Proctoring ser…" at bounding box center [682, 426] width 1364 height 853
click at [1330, 820] on icon "Open Intercom Messenger" at bounding box center [1322, 812] width 21 height 24
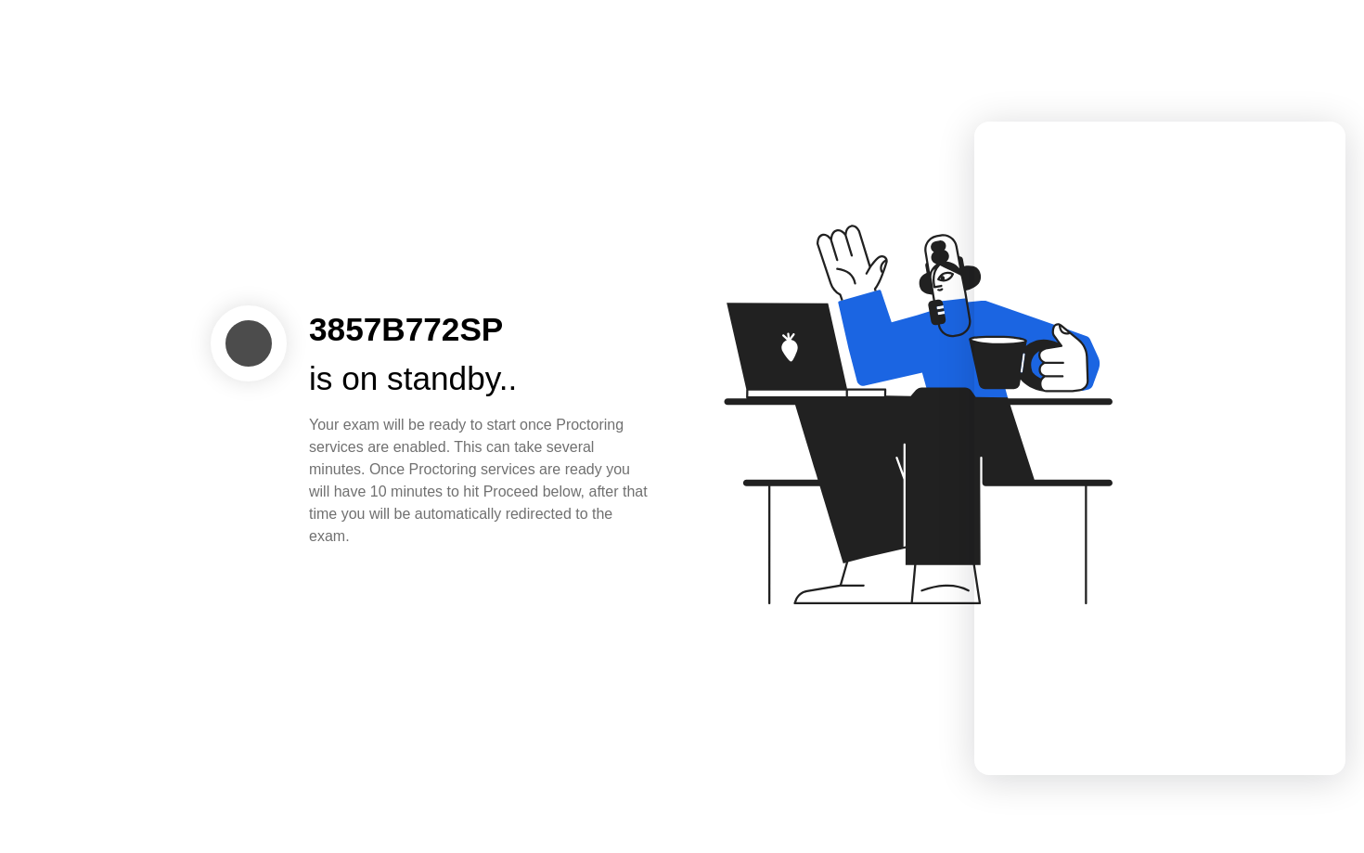
click at [696, 464] on icon at bounding box center [914, 423] width 479 height 475
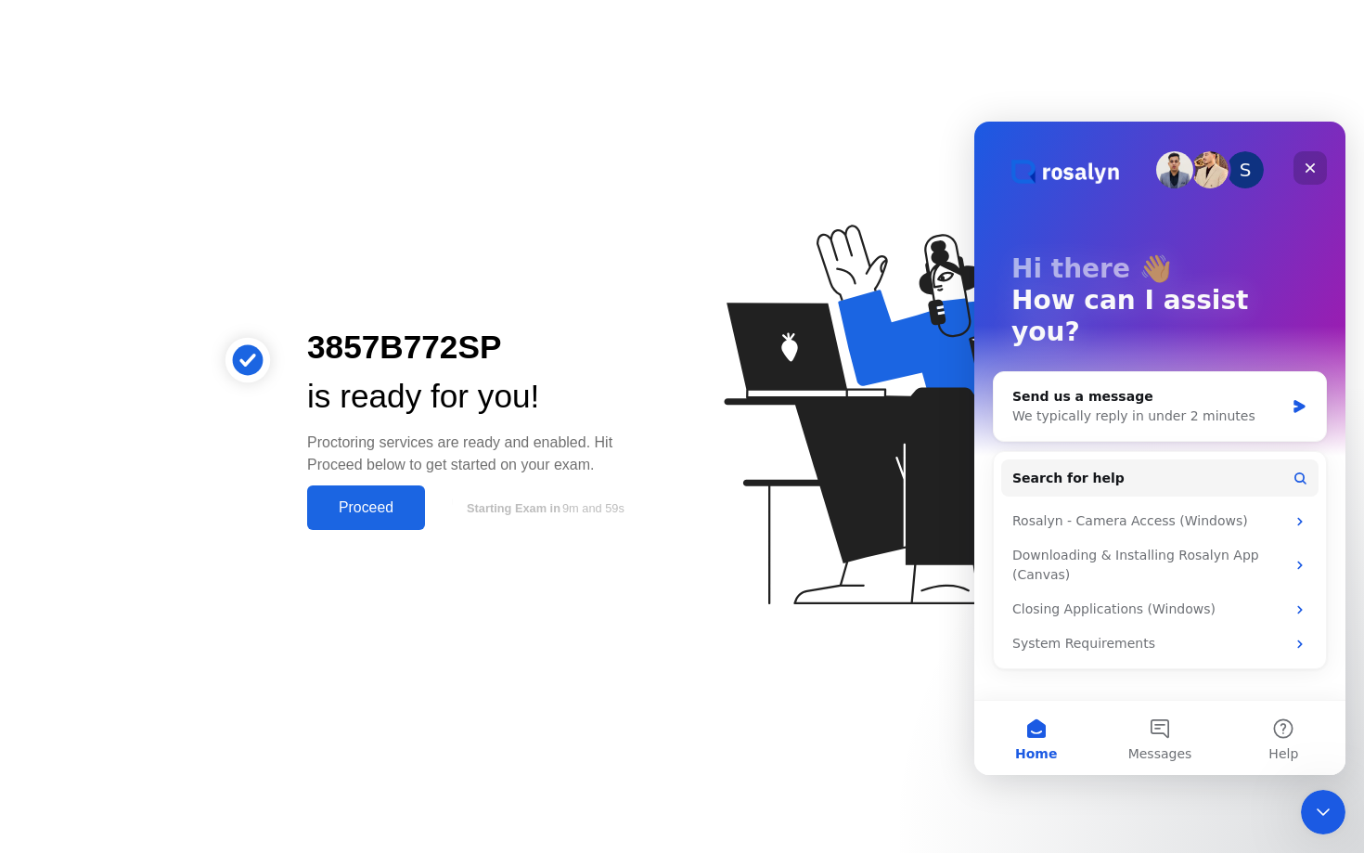
click at [1310, 165] on icon "Close" at bounding box center [1310, 168] width 15 height 15
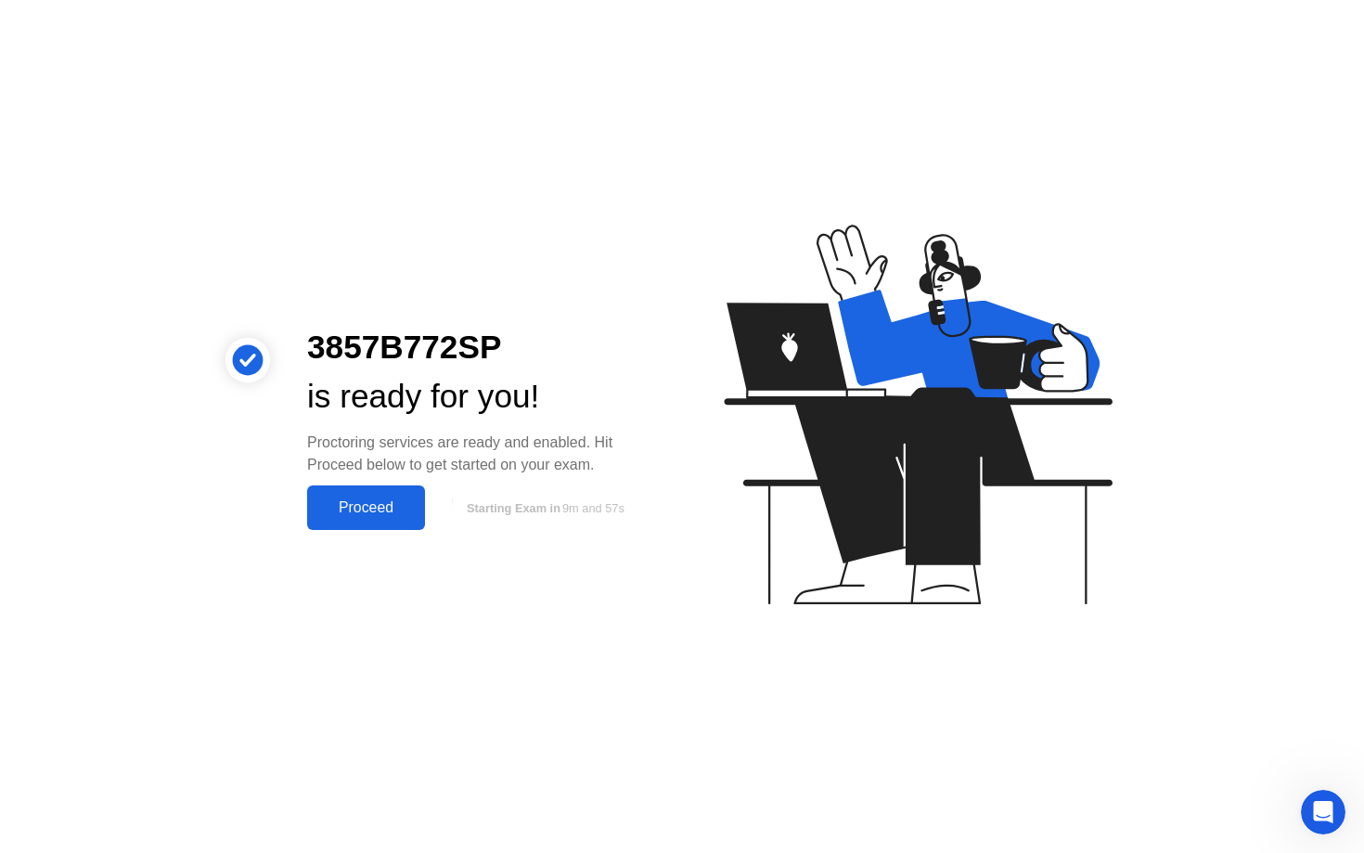
click at [362, 505] on div "Proceed" at bounding box center [366, 507] width 107 height 17
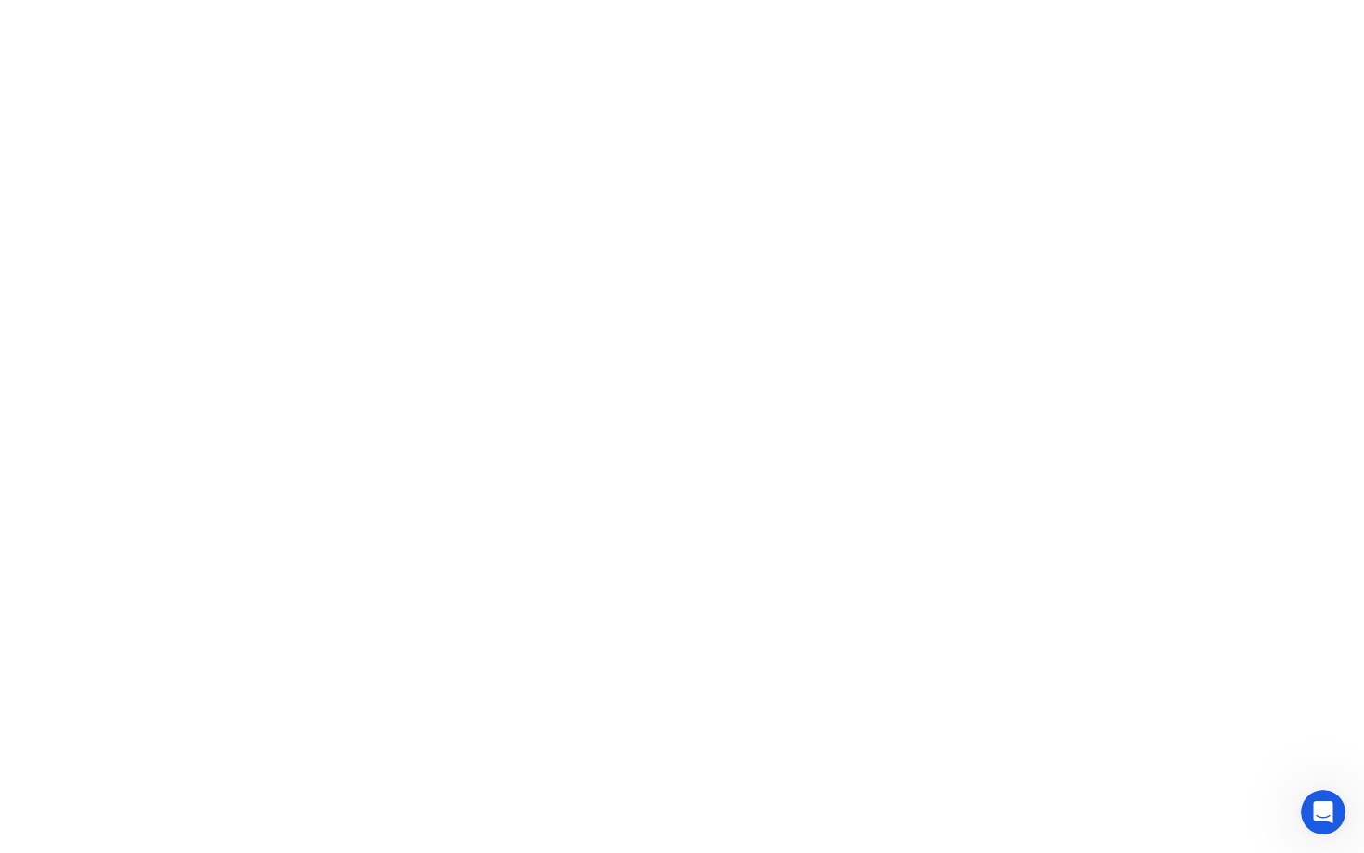
click div "Got it!"
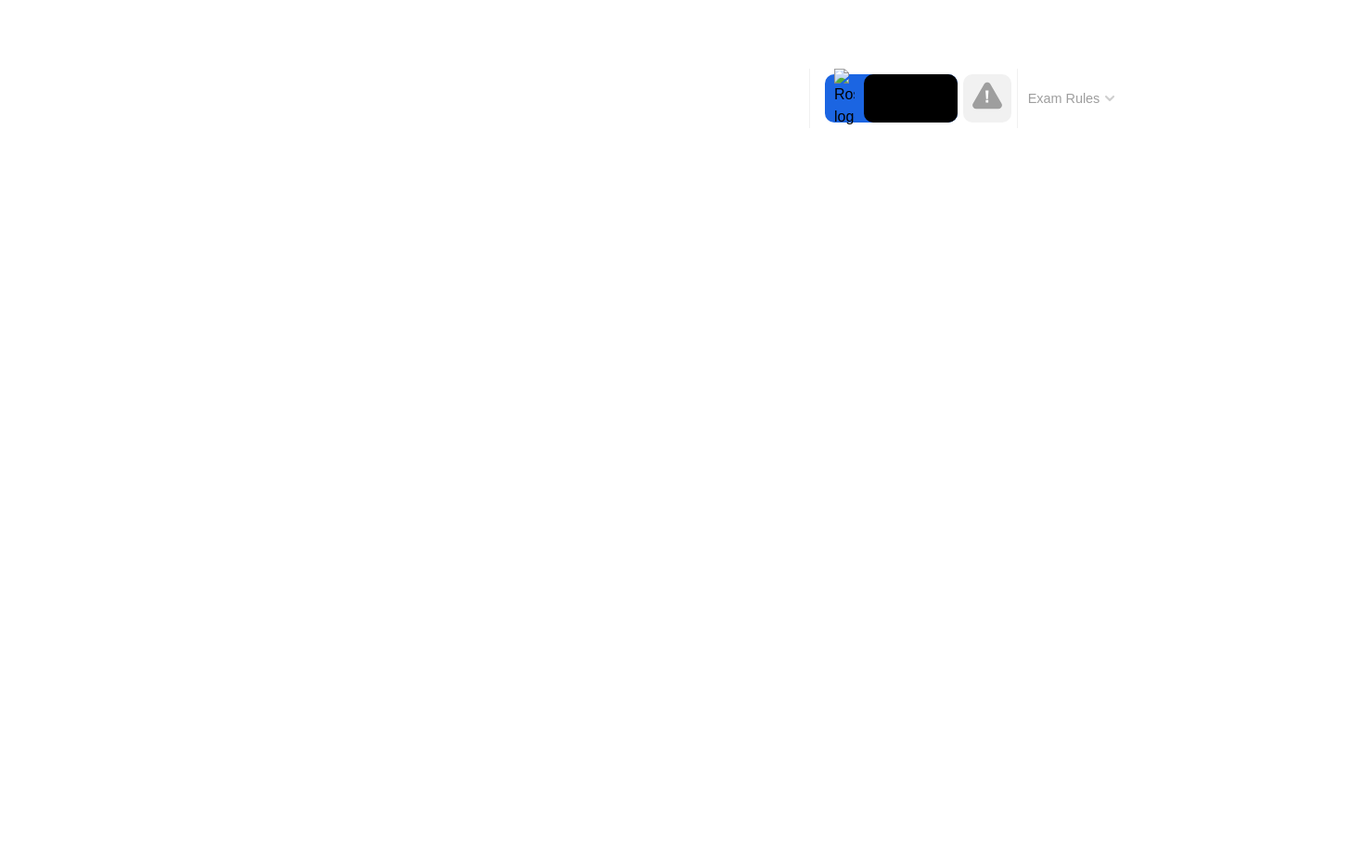
click at [1095, 104] on button "Exam Rules" at bounding box center [1072, 98] width 98 height 17
click at [1043, 90] on button "Exam Rules" at bounding box center [1072, 98] width 98 height 17
click at [819, 106] on div "Move Expand Hide Exam Rules" at bounding box center [967, 98] width 316 height 59
click at [844, 98] on div at bounding box center [844, 98] width 39 height 48
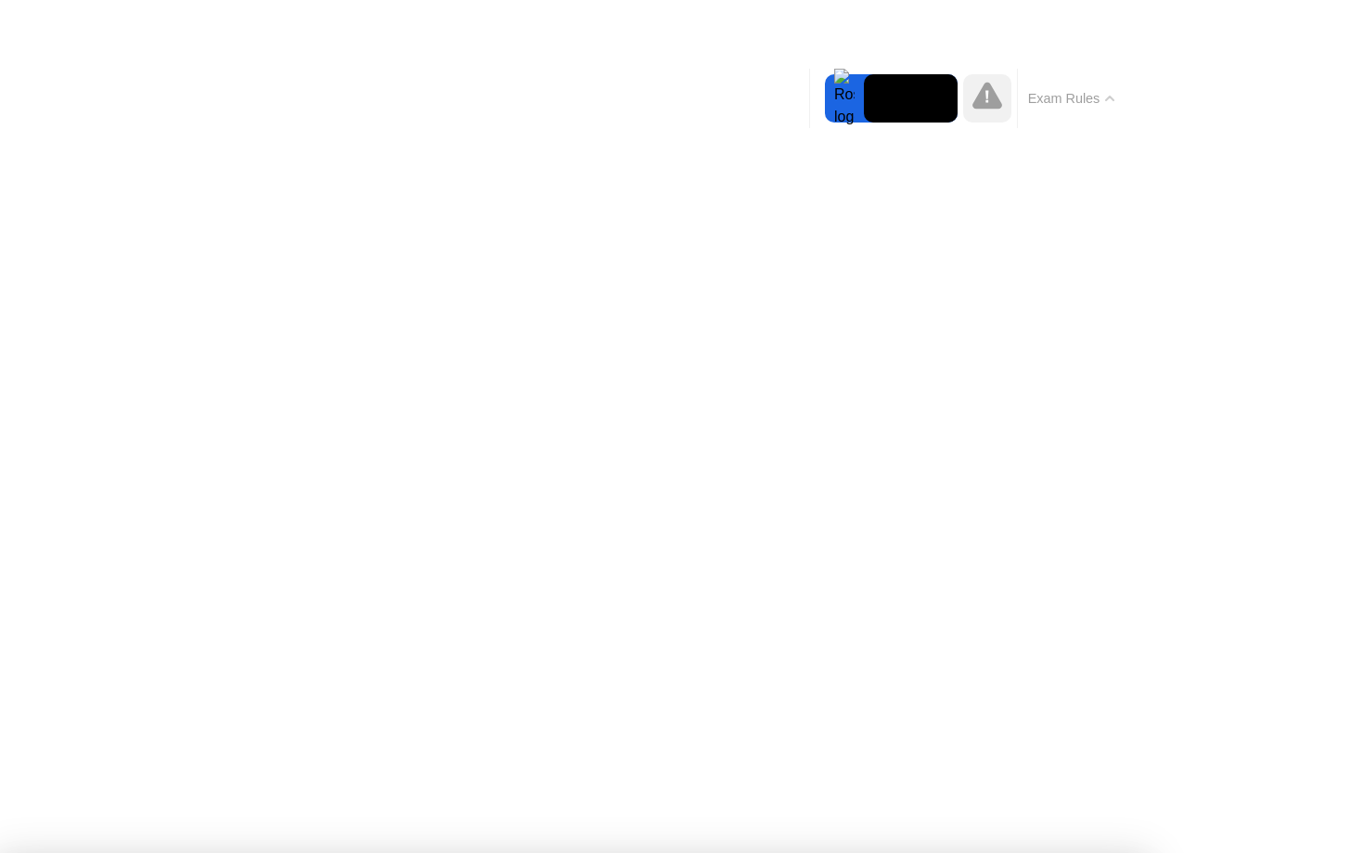
click at [959, 101] on div at bounding box center [987, 98] width 59 height 48
click at [890, 101] on video at bounding box center [911, 98] width 94 height 48
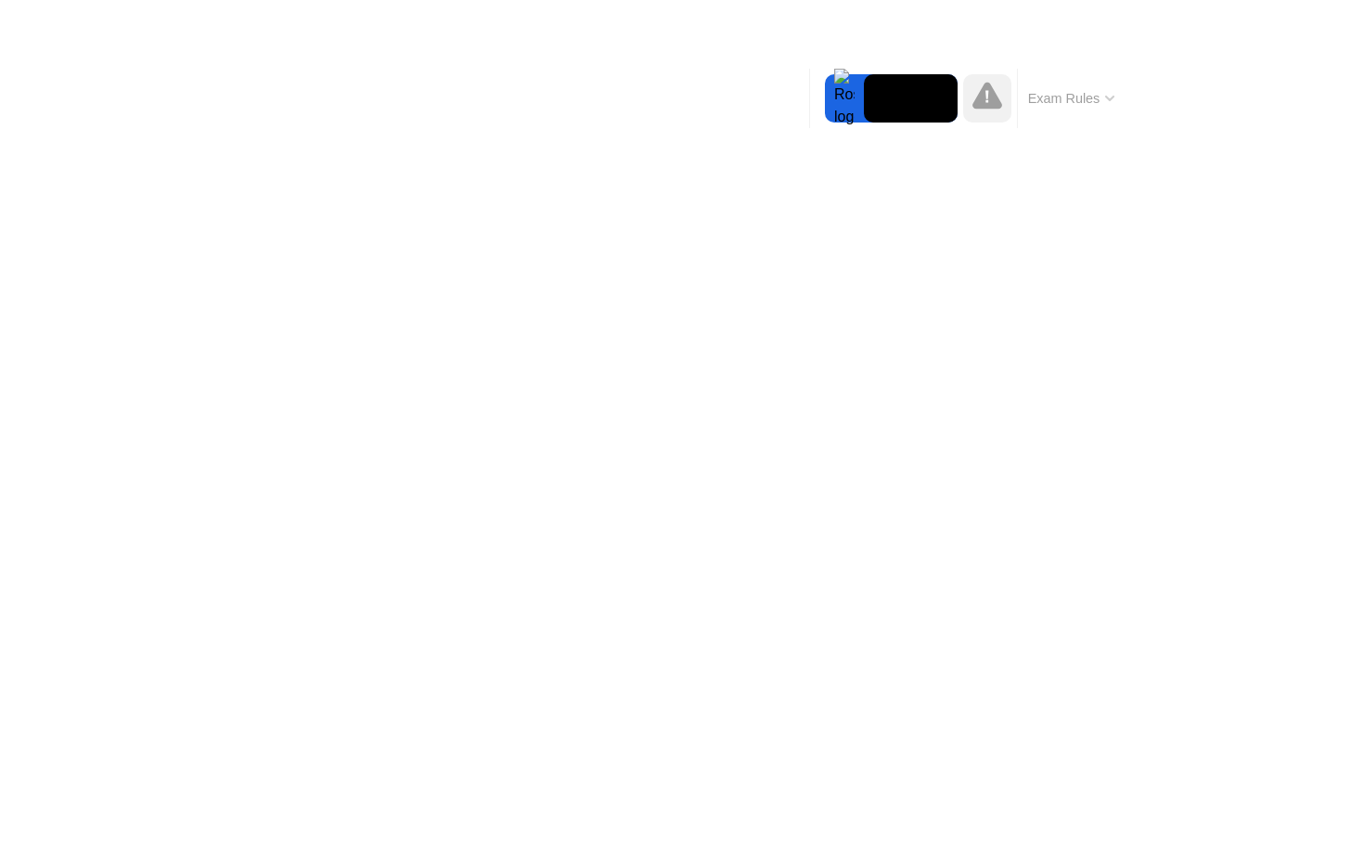
click at [1085, 83] on div "Exam Rules" at bounding box center [1071, 98] width 108 height 59
click at [1084, 90] on button "Exam Rules" at bounding box center [1072, 98] width 98 height 17
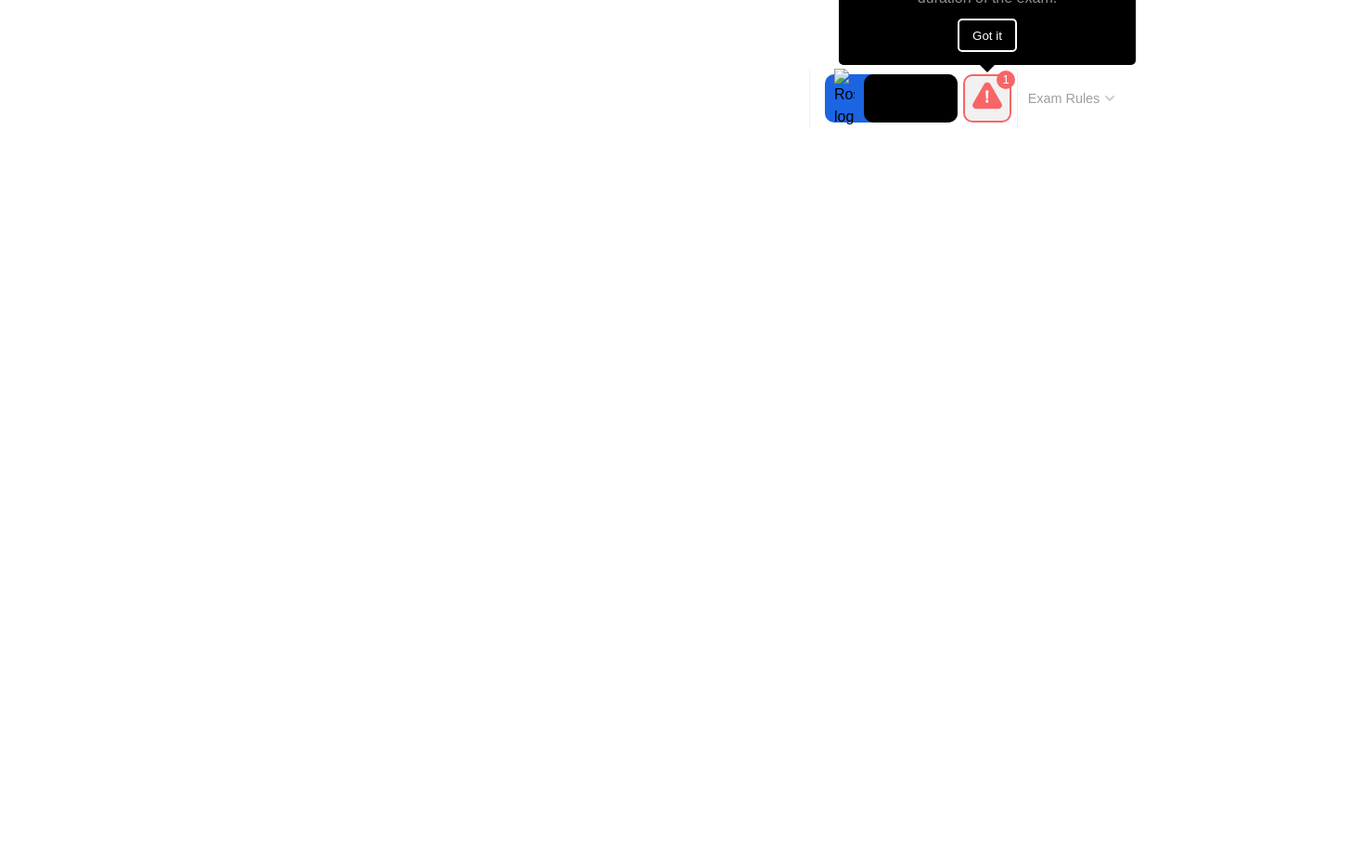
click at [983, 107] on icon at bounding box center [988, 95] width 30 height 27
click at [1065, 99] on button "Exam Rules" at bounding box center [1072, 98] width 98 height 17
click at [1007, 81] on div "1" at bounding box center [1006, 80] width 19 height 19
click at [856, 93] on div at bounding box center [844, 98] width 39 height 48
click at [971, 38] on button "Got it" at bounding box center [987, 35] width 59 height 33
